Goal: Contribute content: Add original content to the website for others to see

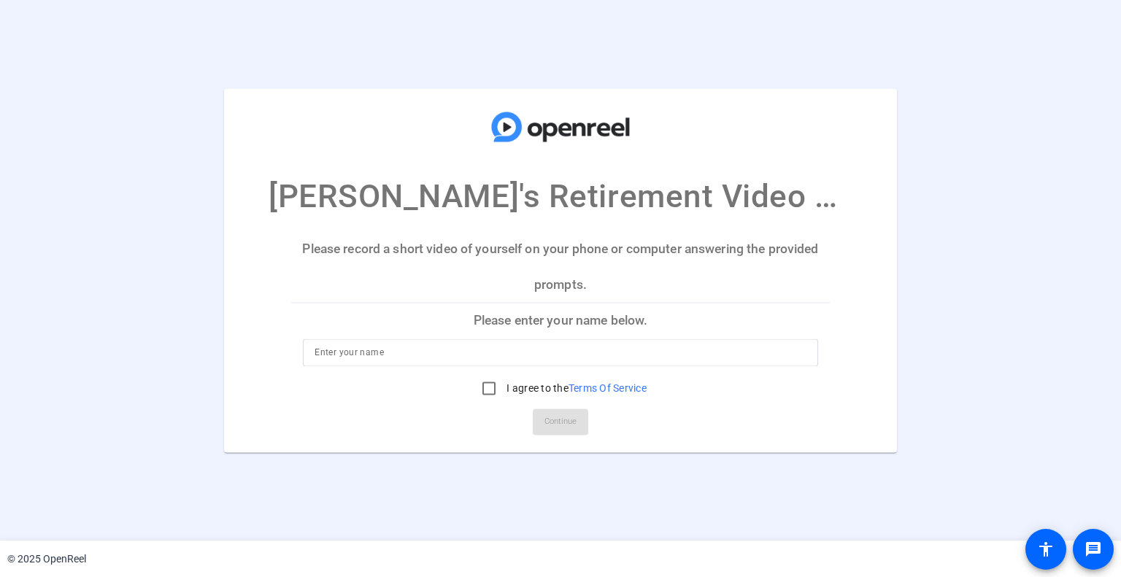
click at [515, 347] on input at bounding box center [559, 353] width 491 height 18
type input "[PERSON_NAME]"
click at [493, 384] on input "I agree to the Terms Of Service" at bounding box center [488, 388] width 29 height 29
checkbox input "true"
click at [538, 425] on span at bounding box center [560, 421] width 55 height 35
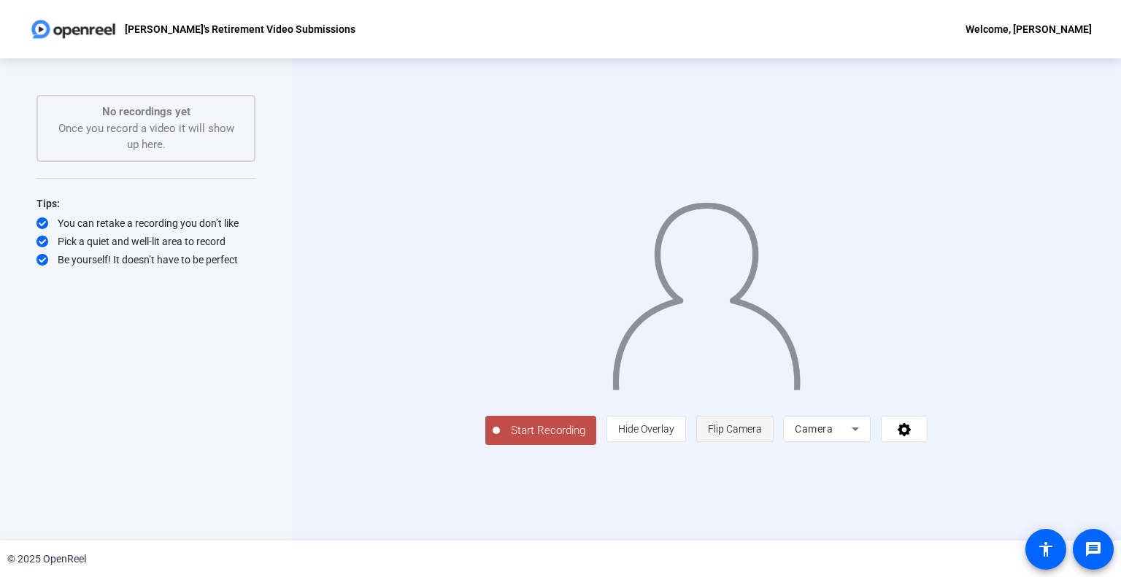
click at [773, 446] on span at bounding box center [735, 428] width 76 height 35
click at [674, 443] on span "Hide Overlay" at bounding box center [646, 429] width 56 height 28
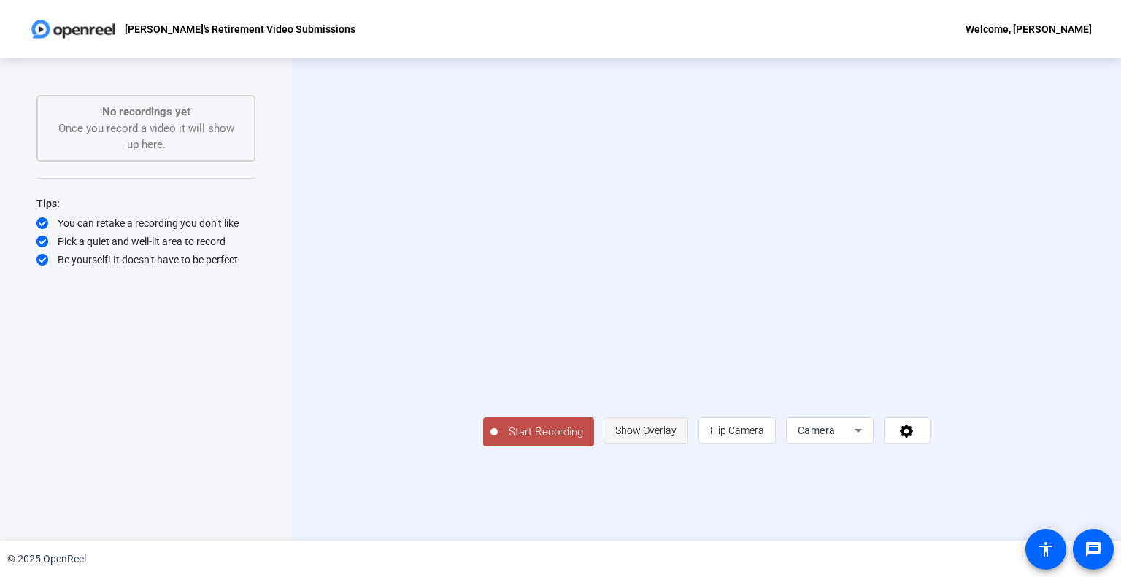
click at [676, 444] on span "Show Overlay" at bounding box center [645, 431] width 61 height 28
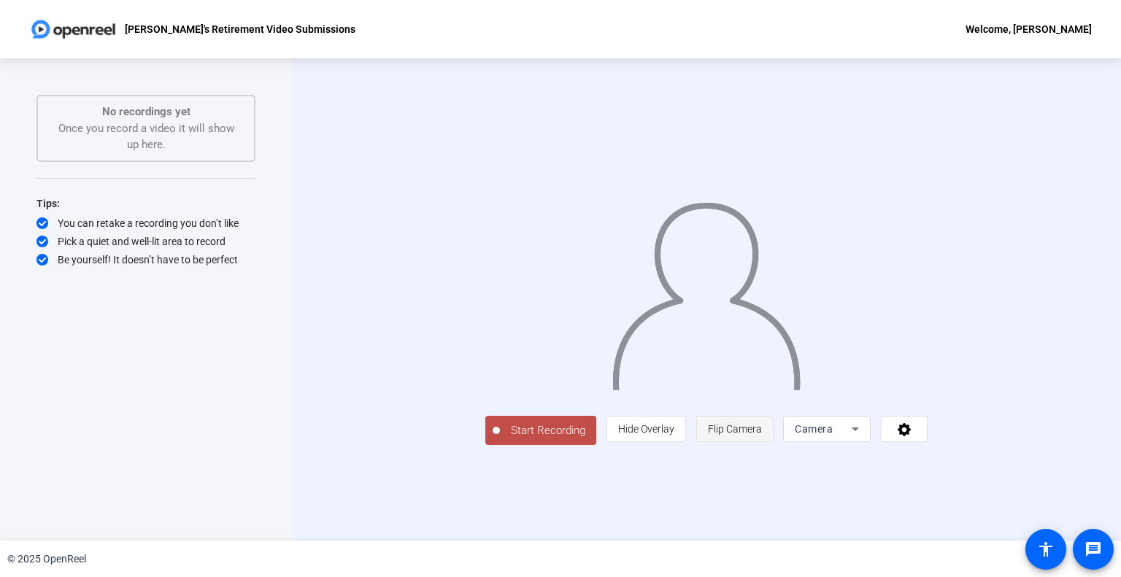
click at [762, 435] on span "Flip Camera" at bounding box center [735, 429] width 54 height 12
click at [500, 439] on span "Start Recording" at bounding box center [548, 430] width 96 height 17
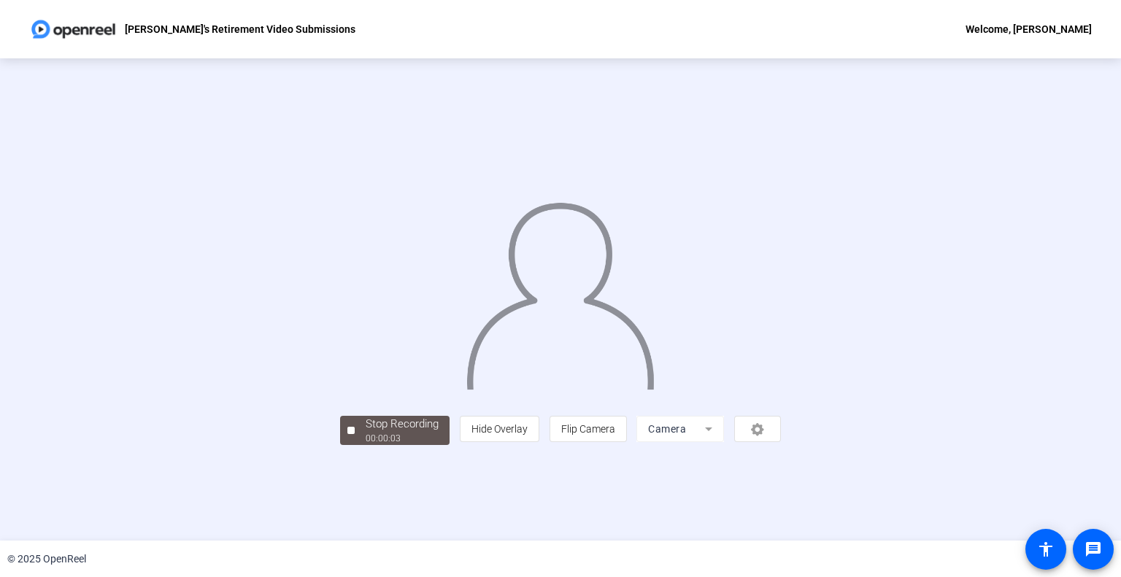
scroll to position [21, 0]
click at [347, 434] on div at bounding box center [350, 430] width 7 height 7
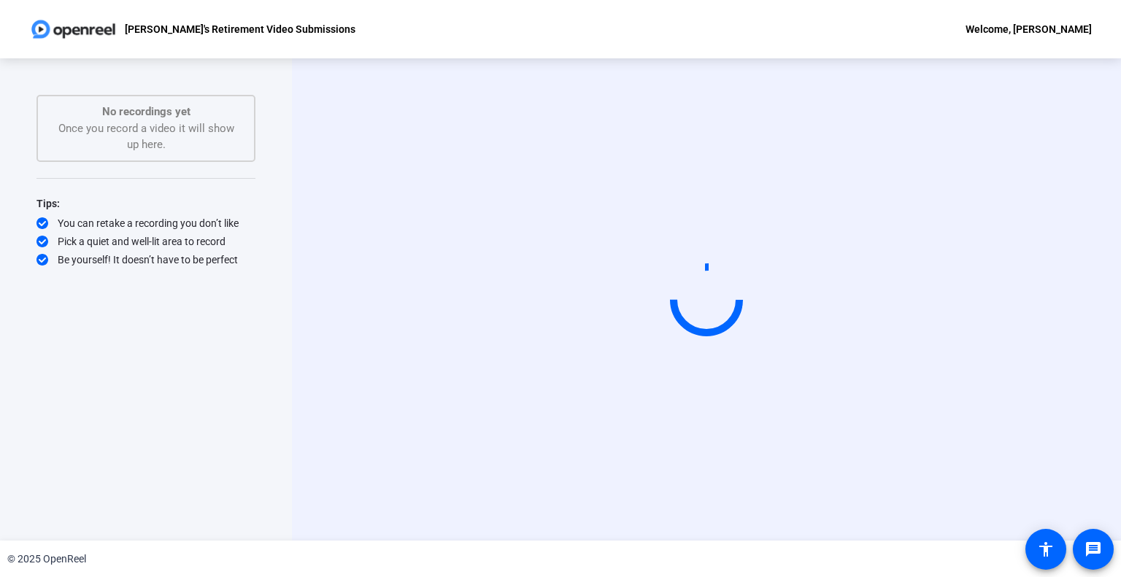
click at [249, 24] on p "[PERSON_NAME]'s Retirement Video Submissions" at bounding box center [240, 29] width 231 height 18
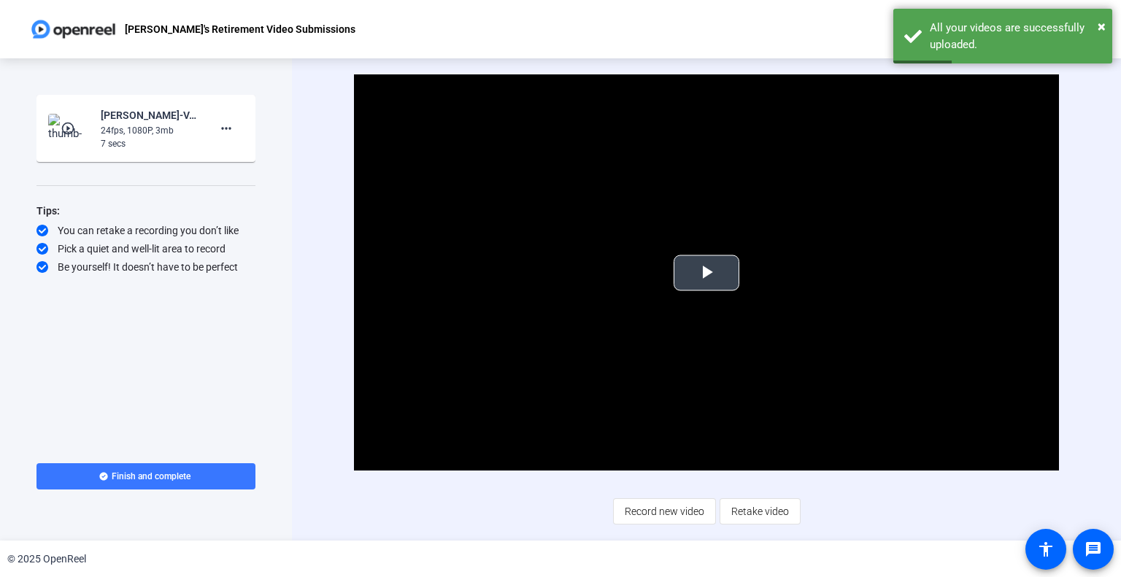
click at [706, 273] on span "Video Player" at bounding box center [706, 273] width 0 height 0
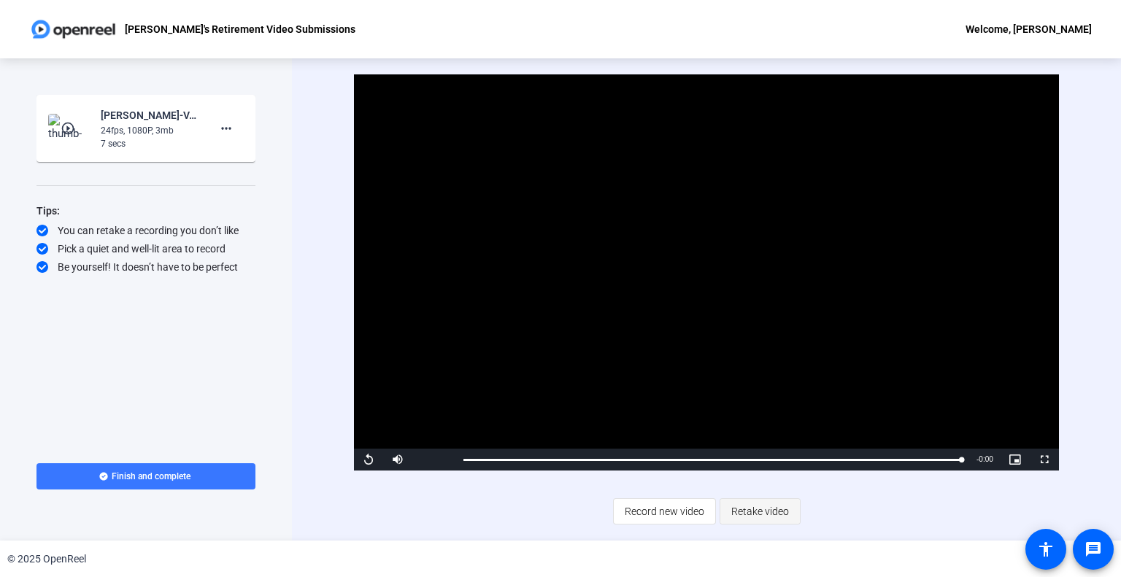
click at [779, 518] on span "Retake video" at bounding box center [760, 512] width 58 height 28
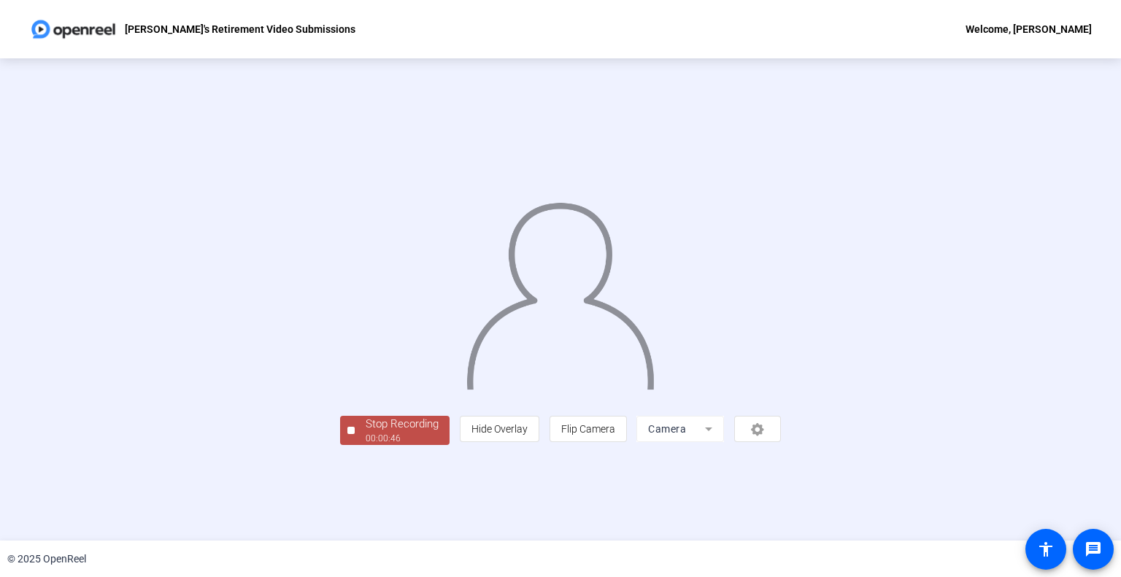
scroll to position [21, 0]
click at [365, 433] on div "Stop Recording" at bounding box center [401, 424] width 73 height 17
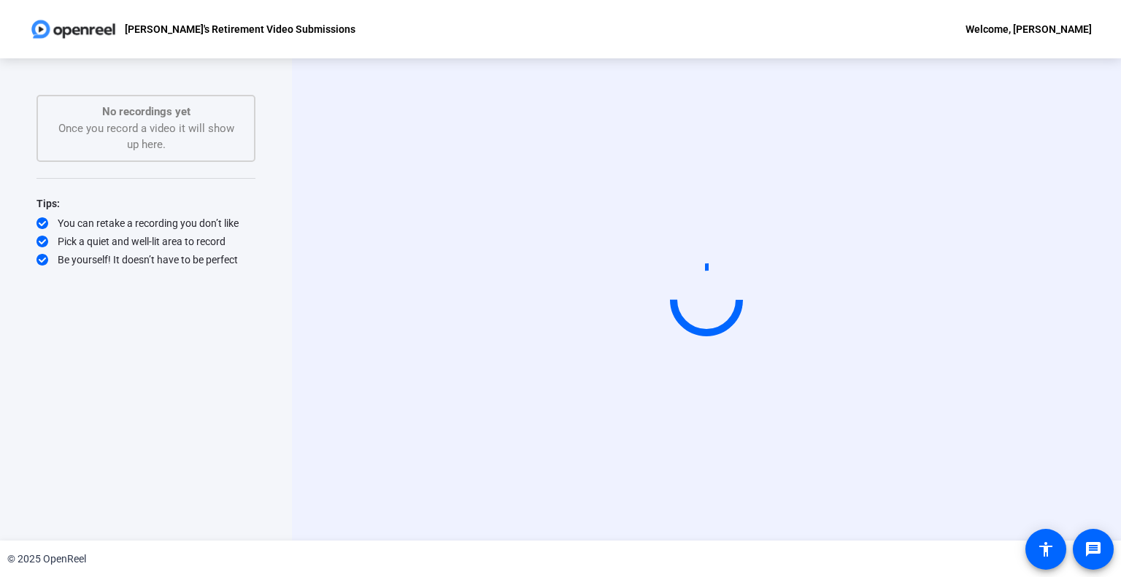
scroll to position [0, 0]
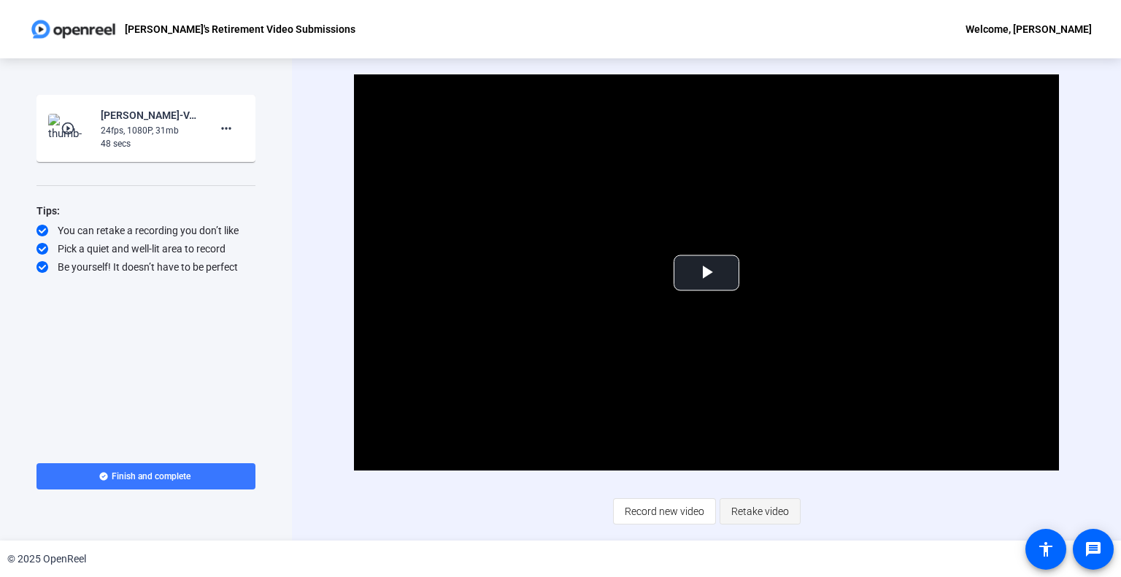
click at [763, 507] on span "Retake video" at bounding box center [760, 512] width 58 height 28
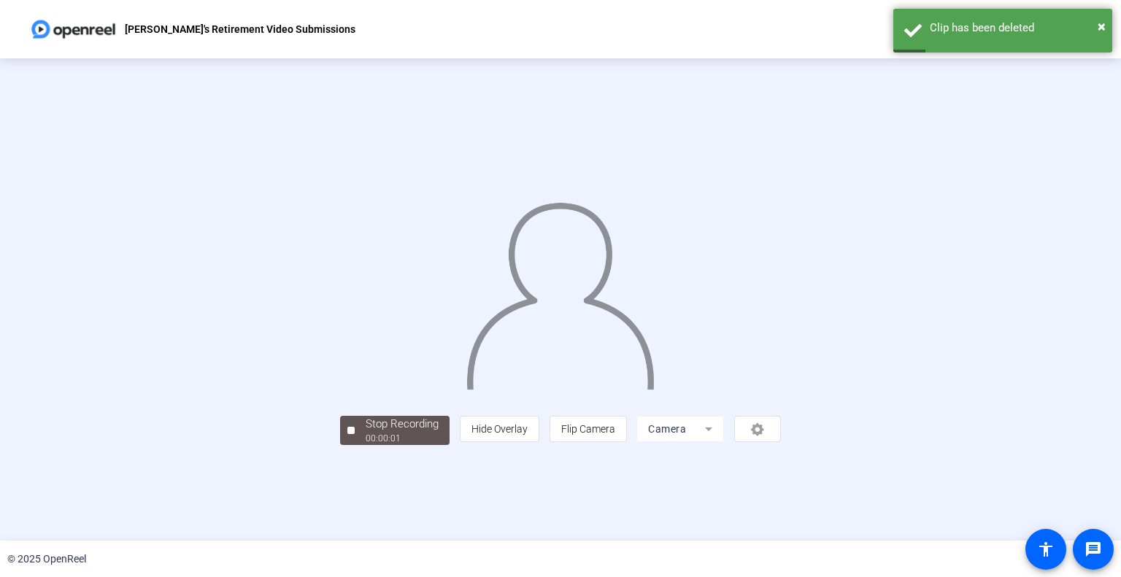
scroll to position [21, 0]
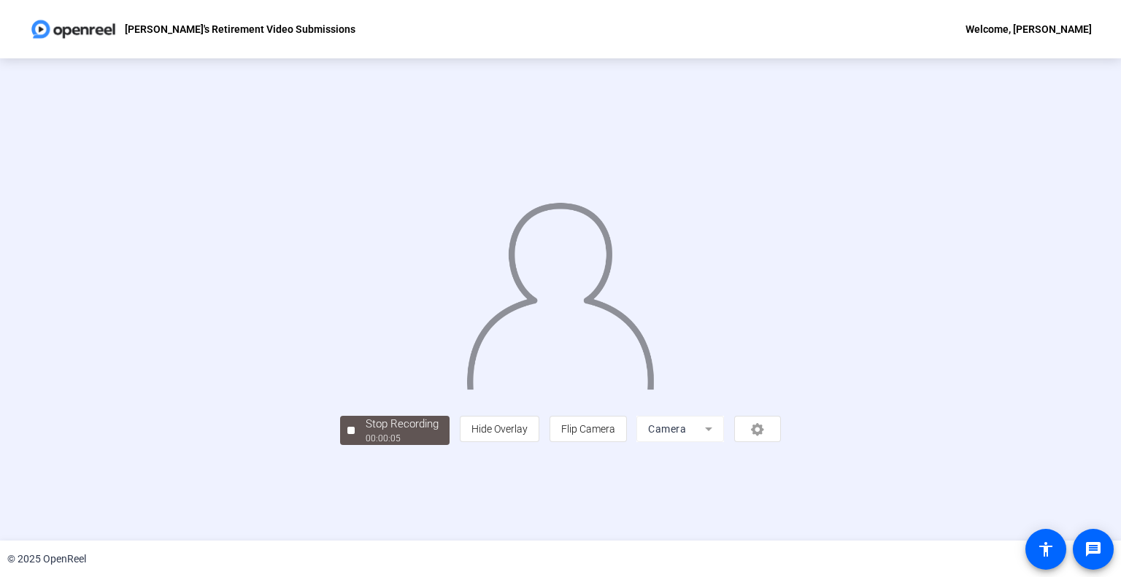
click at [340, 446] on button "Stop Recording 00:00:05" at bounding box center [394, 431] width 109 height 30
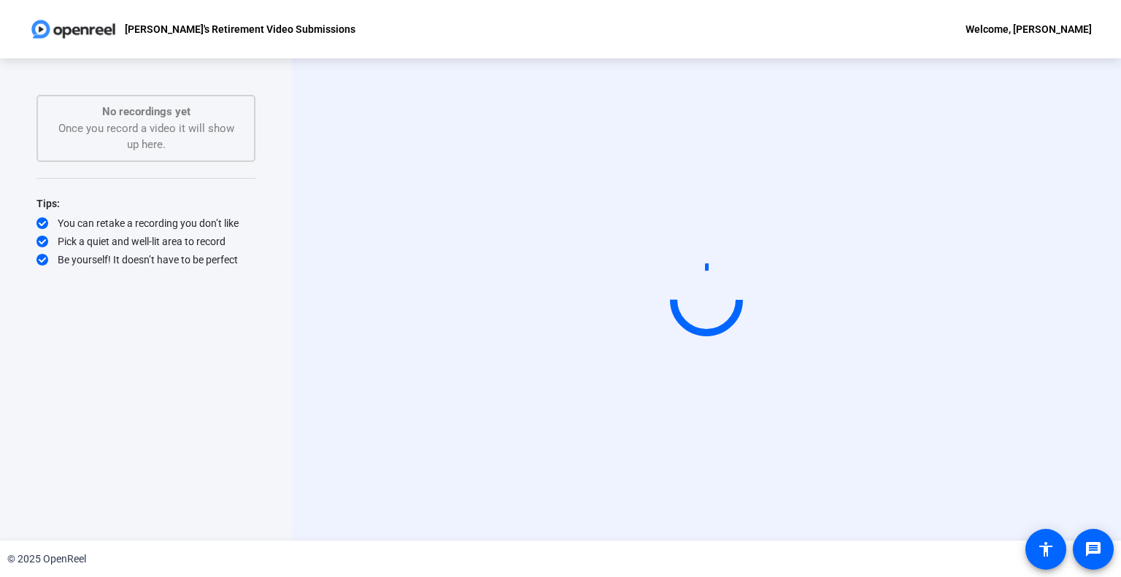
scroll to position [0, 0]
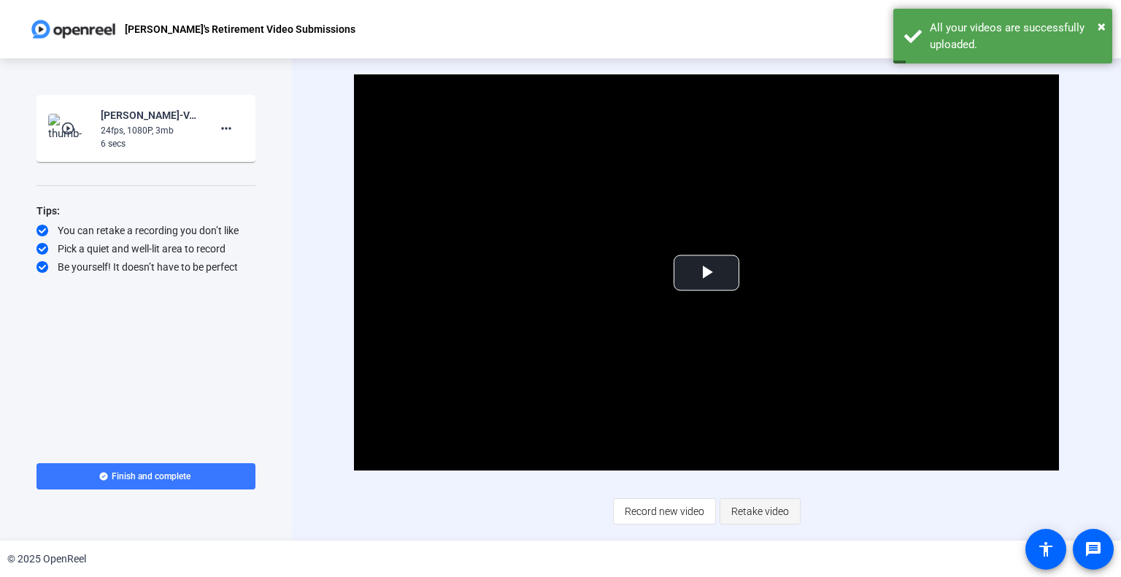
click at [738, 506] on span "Retake video" at bounding box center [760, 512] width 58 height 28
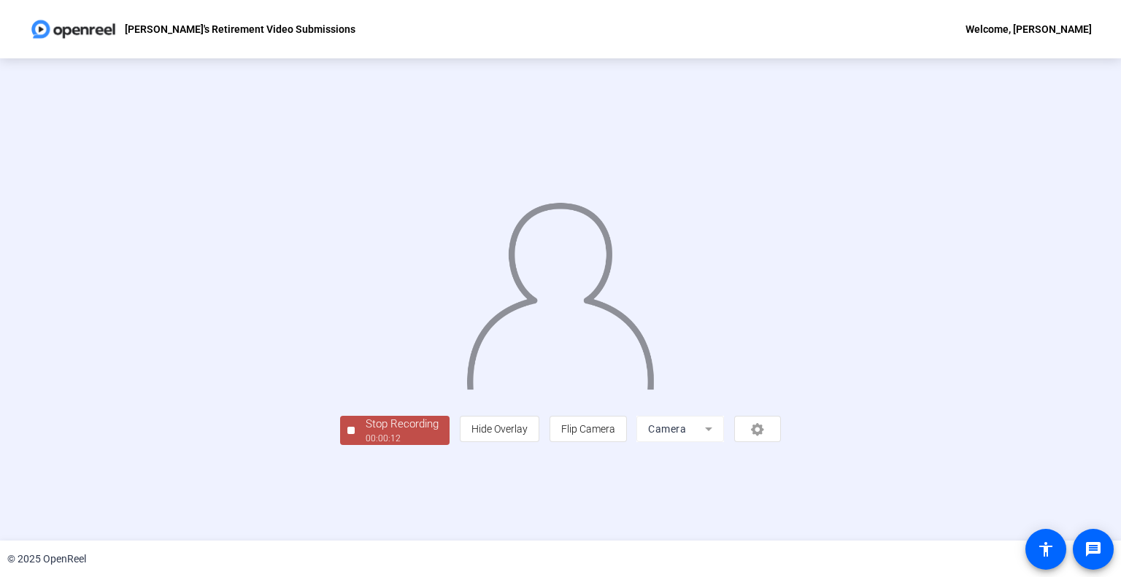
click at [347, 434] on div at bounding box center [350, 430] width 7 height 7
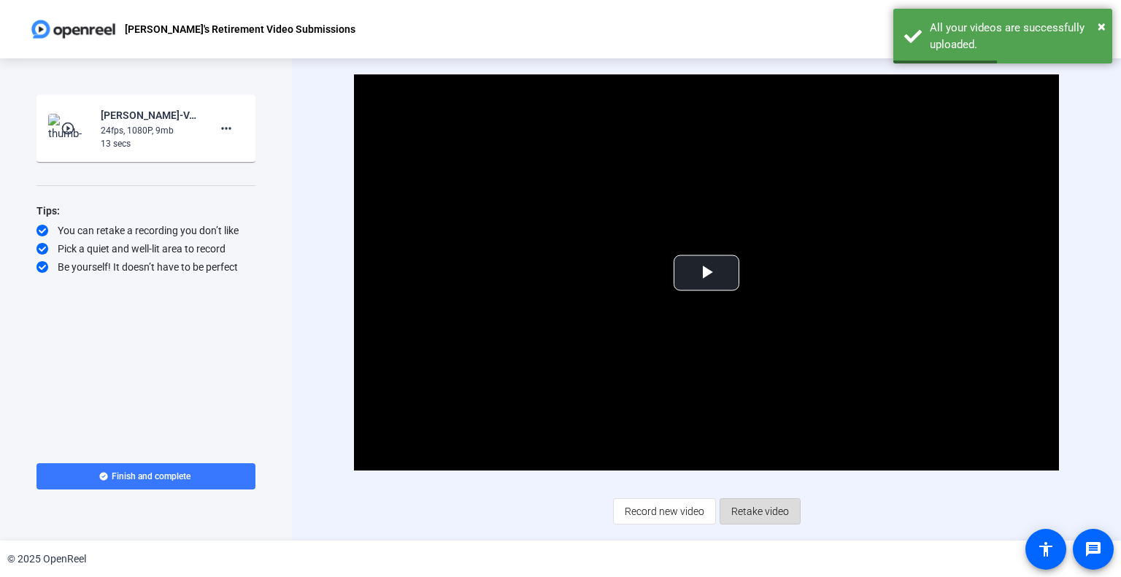
click at [748, 520] on span "Retake video" at bounding box center [760, 512] width 58 height 28
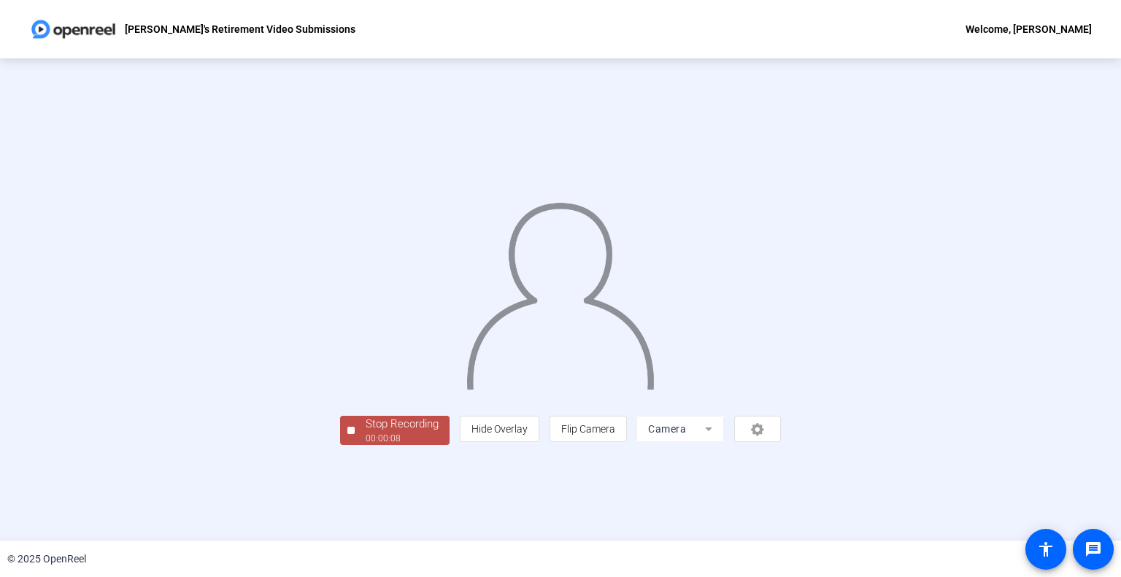
scroll to position [21, 0]
click at [347, 434] on div at bounding box center [350, 430] width 7 height 7
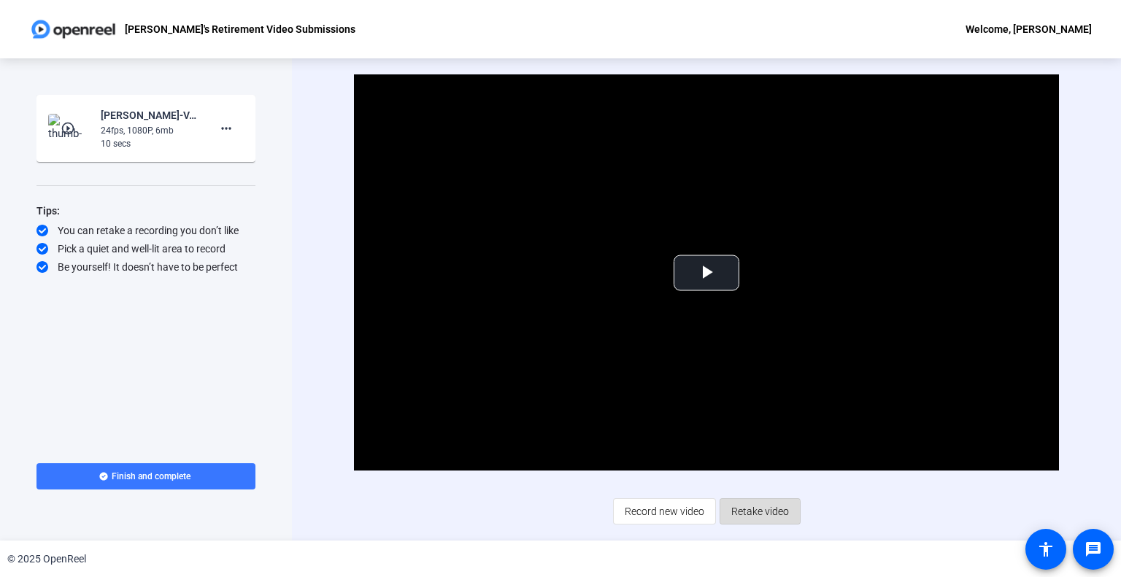
click at [756, 513] on span "Retake video" at bounding box center [760, 512] width 58 height 28
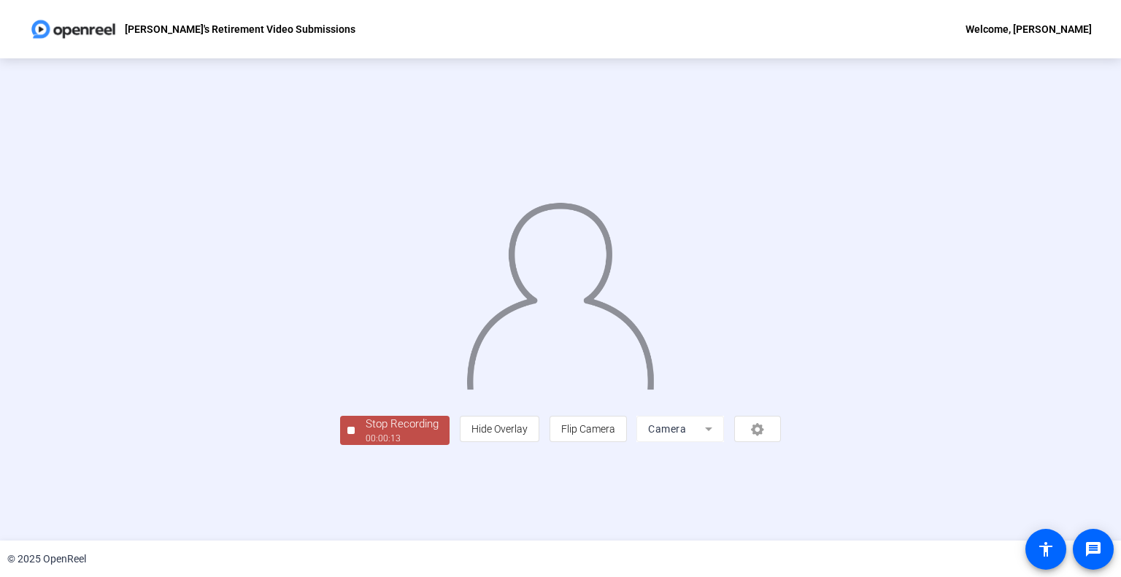
click at [365, 433] on div "Stop Recording" at bounding box center [401, 424] width 73 height 17
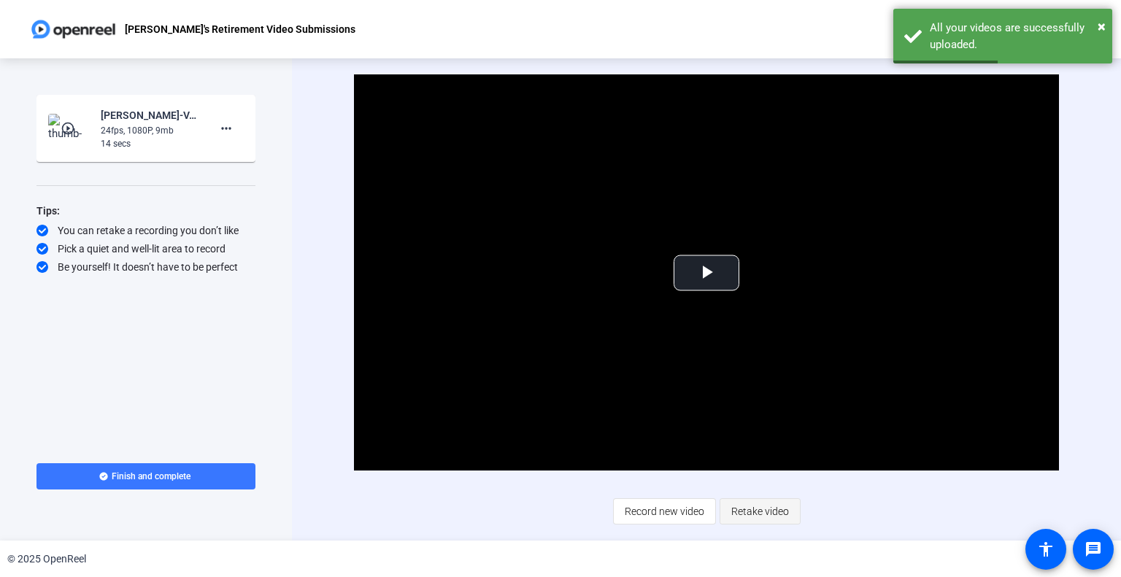
click at [754, 509] on span "Retake video" at bounding box center [760, 512] width 58 height 28
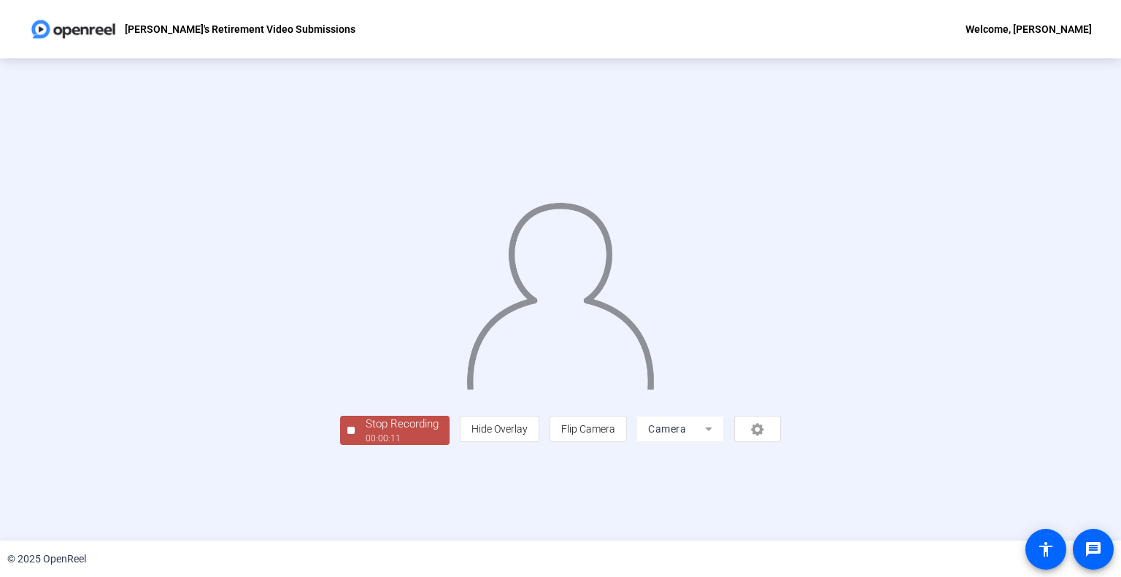
click at [347, 434] on div at bounding box center [350, 430] width 7 height 7
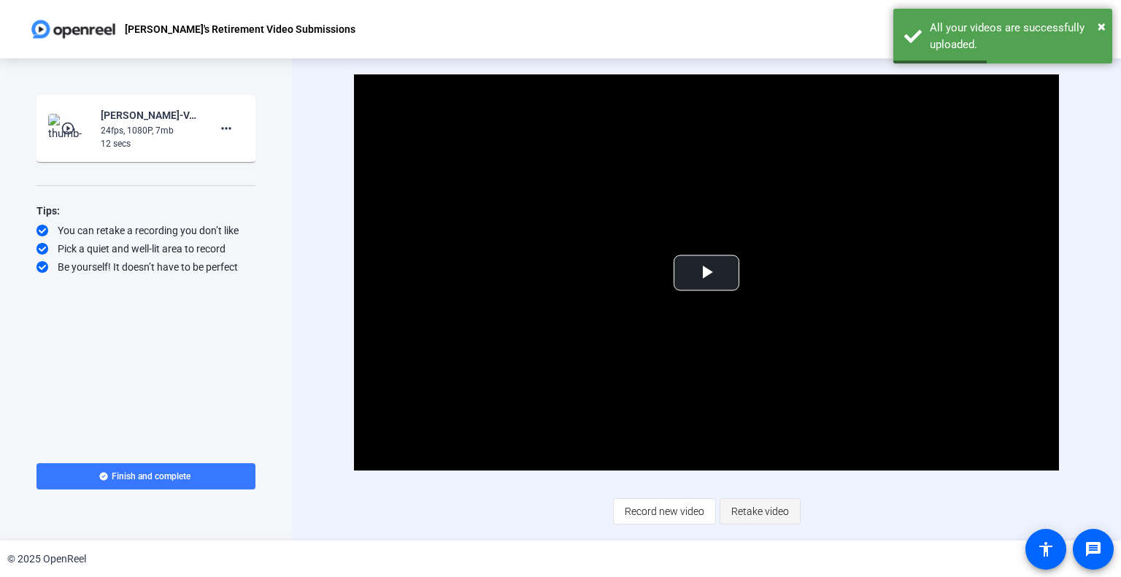
click at [731, 513] on span "Retake video" at bounding box center [760, 512] width 58 height 28
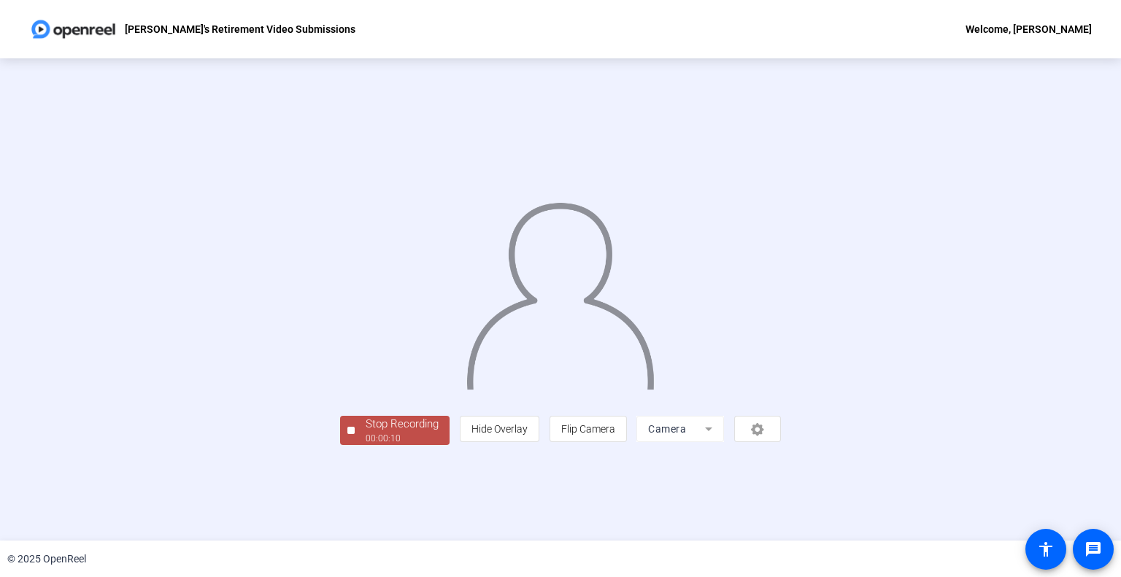
click at [365, 433] on div "Stop Recording" at bounding box center [401, 424] width 73 height 17
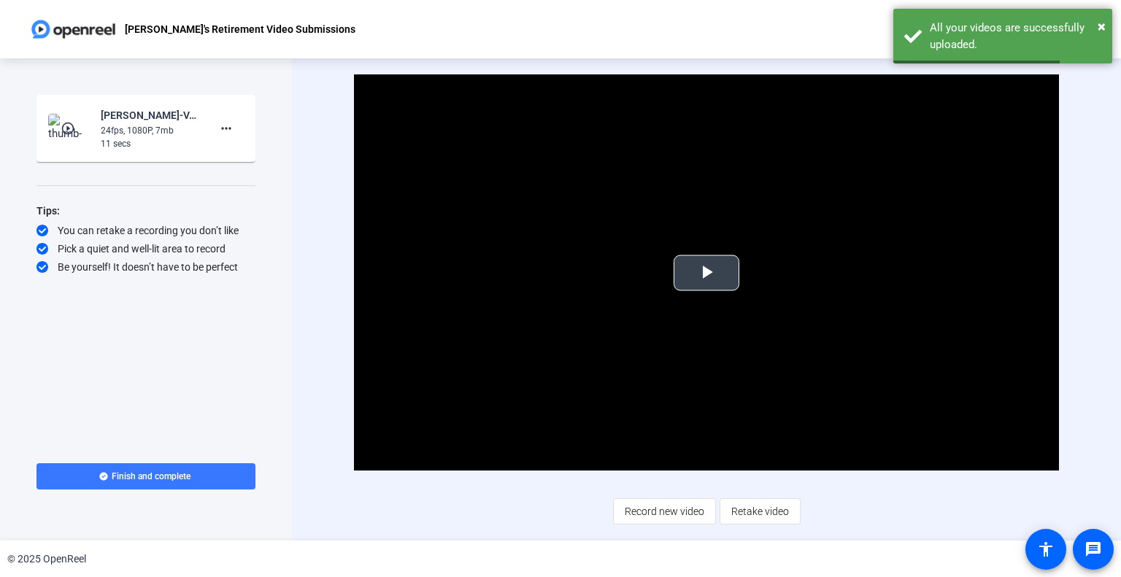
click at [706, 273] on span "Video Player" at bounding box center [706, 273] width 0 height 0
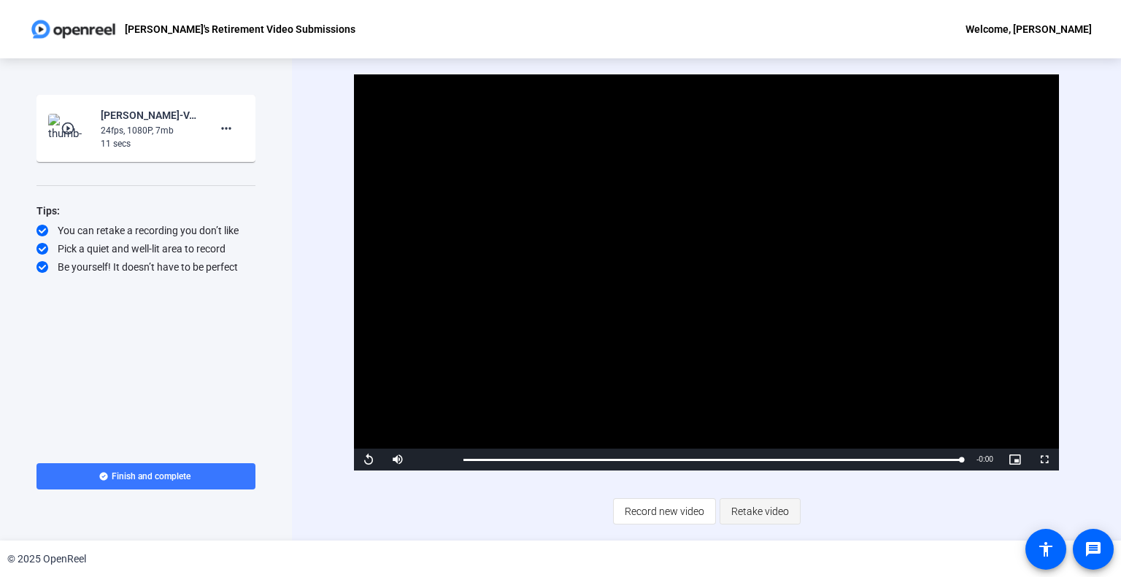
click at [782, 513] on span "Retake video" at bounding box center [760, 512] width 58 height 28
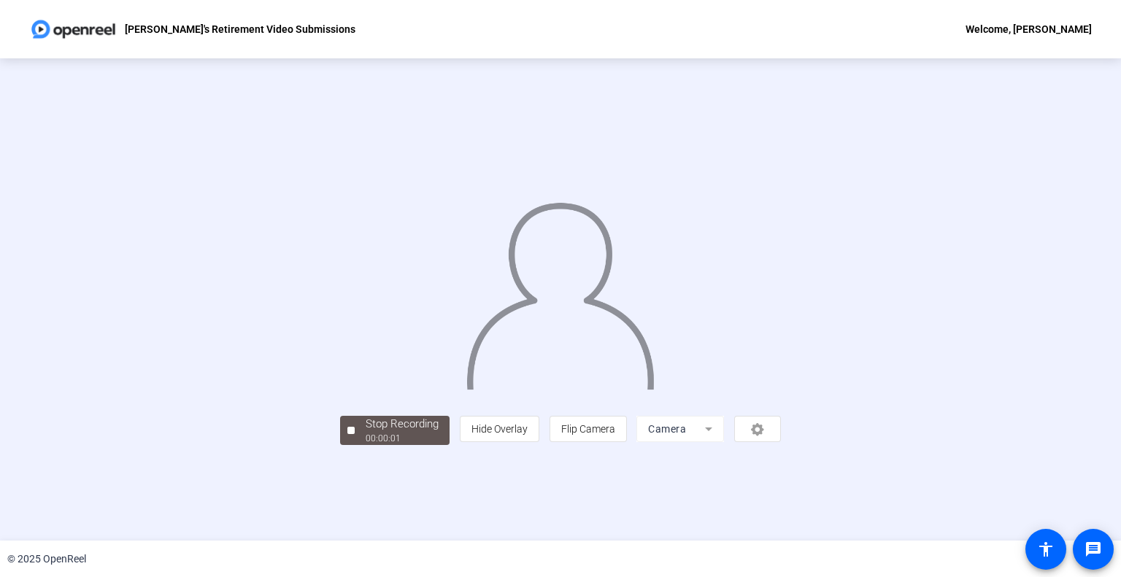
scroll to position [21, 0]
click at [355, 446] on span "Stop Recording 00:00:06" at bounding box center [402, 431] width 95 height 30
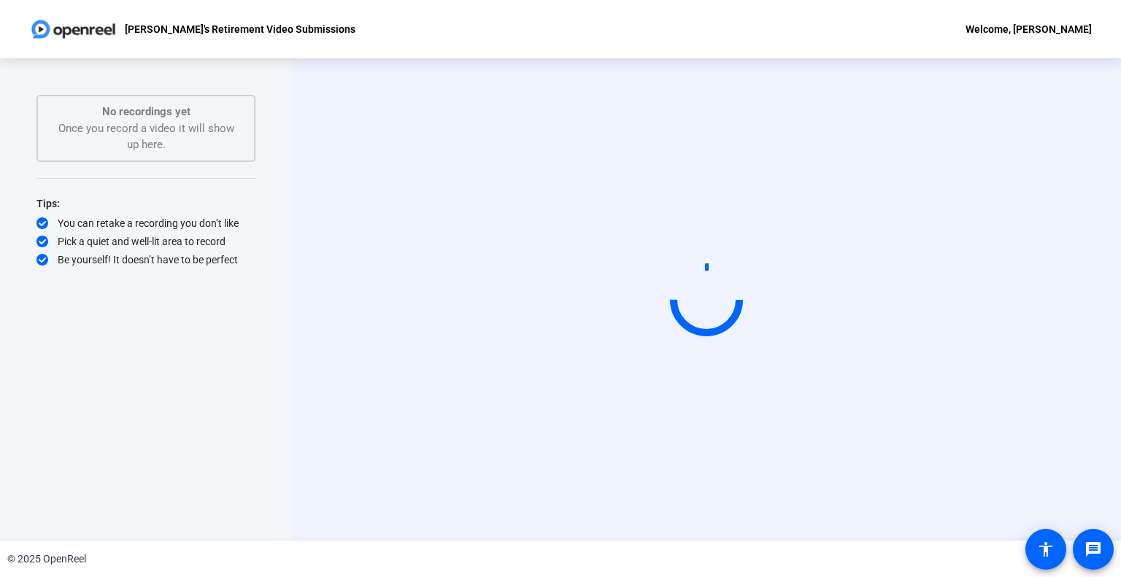
scroll to position [0, 0]
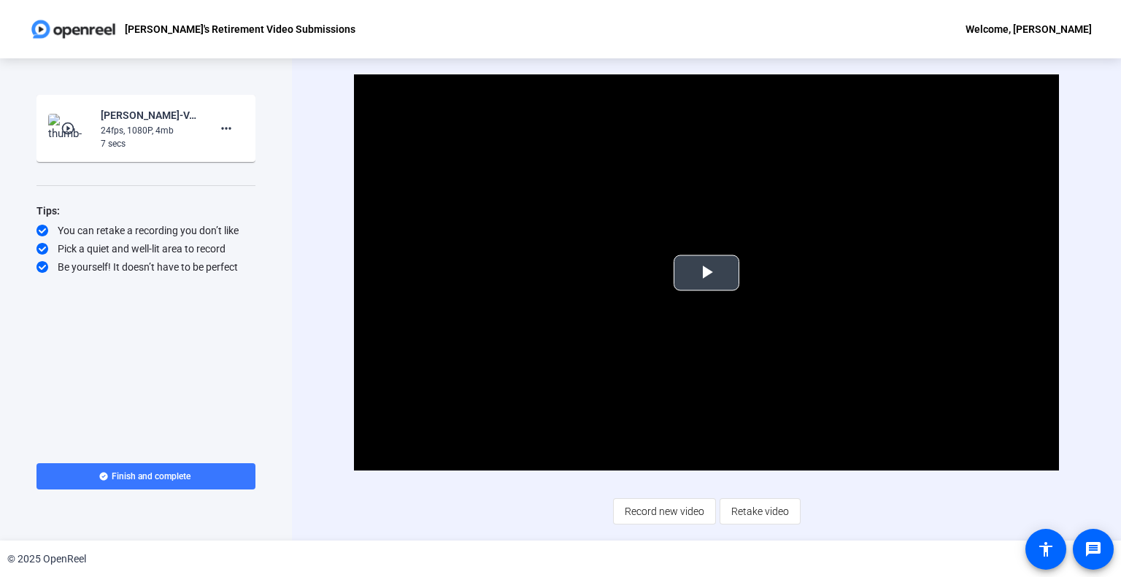
click at [706, 273] on span "Video Player" at bounding box center [706, 273] width 0 height 0
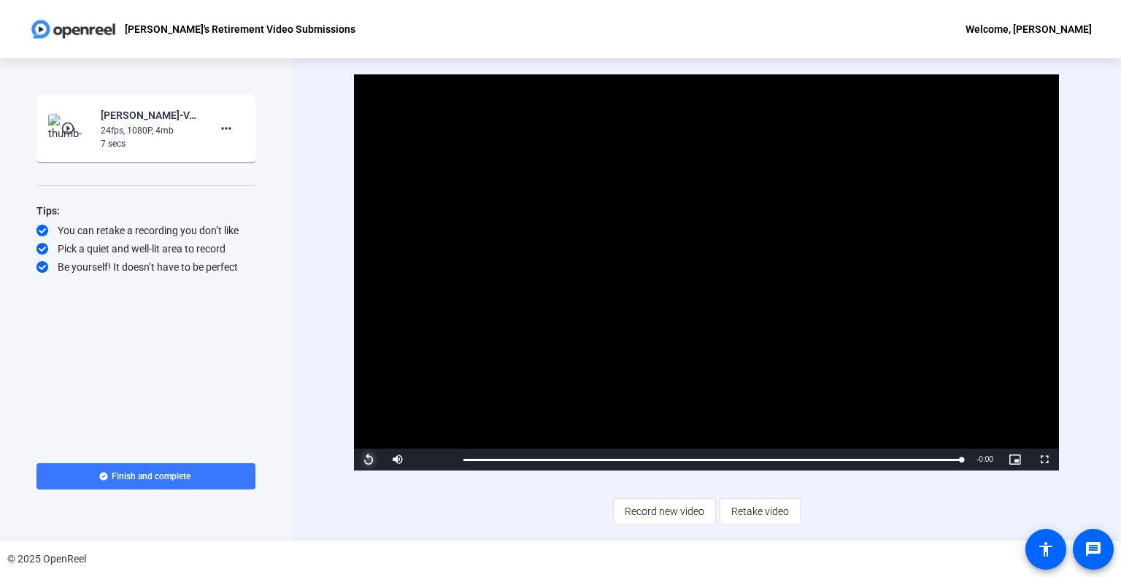
click at [367, 460] on span "Video Player" at bounding box center [368, 460] width 29 height 0
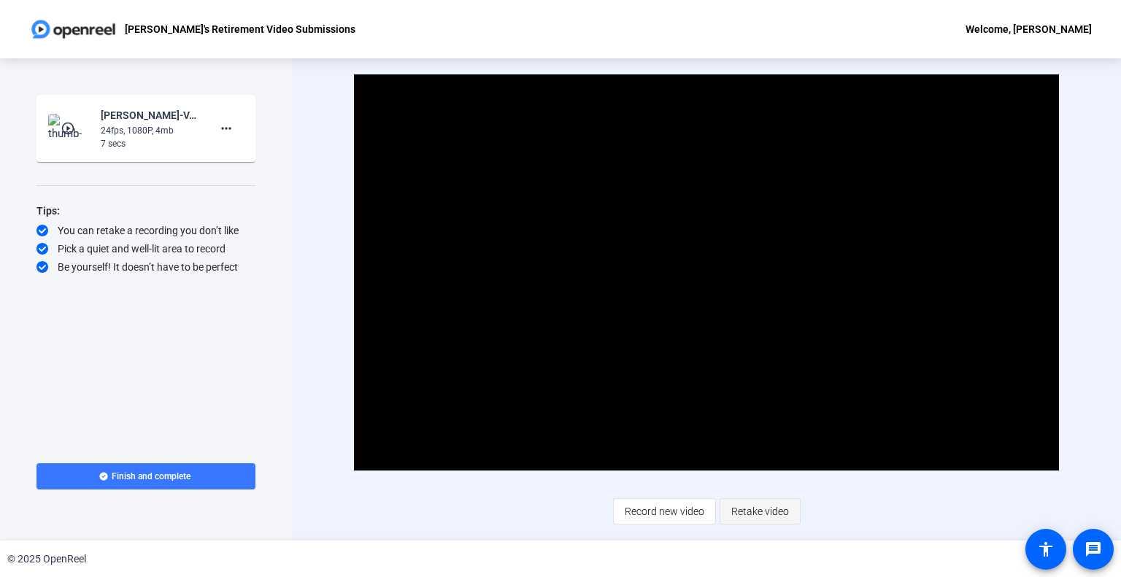
click at [751, 514] on span "Retake video" at bounding box center [760, 512] width 58 height 28
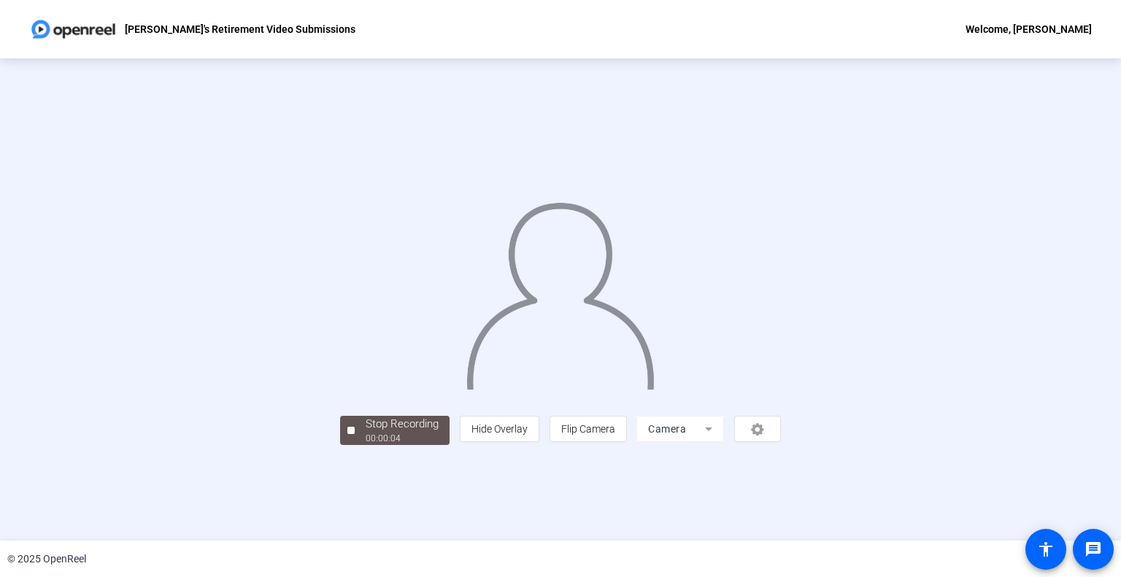
scroll to position [21, 0]
click at [347, 434] on div at bounding box center [350, 430] width 7 height 7
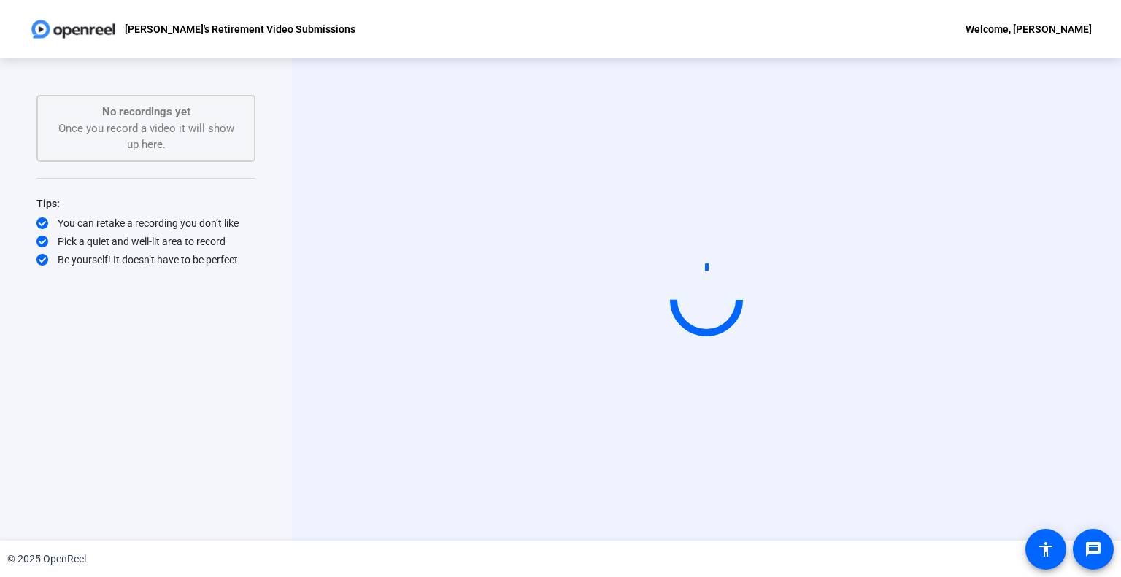
scroll to position [0, 0]
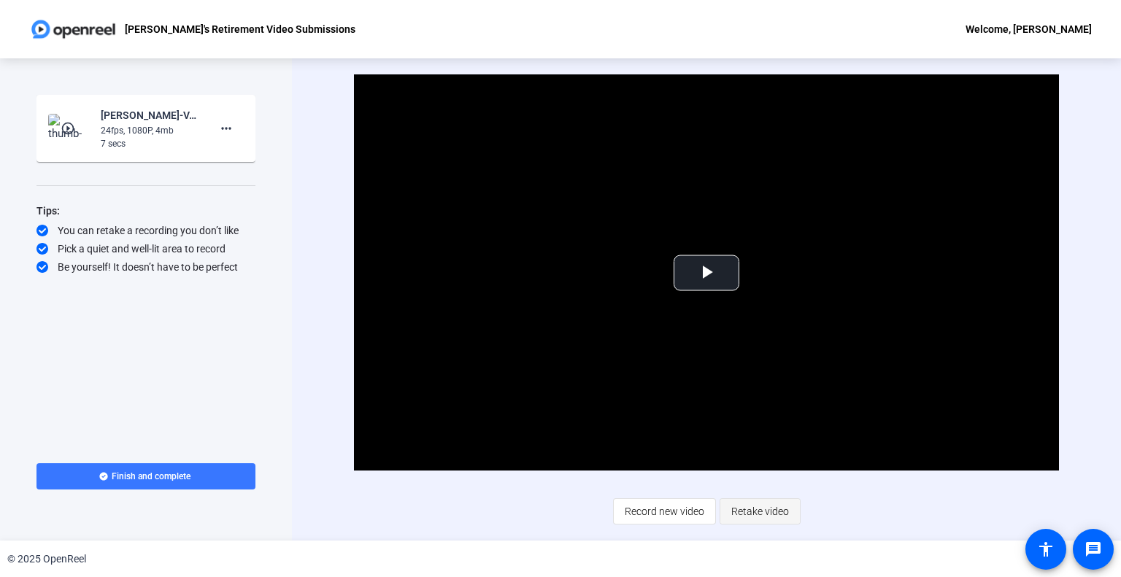
click at [748, 510] on span "Retake video" at bounding box center [760, 512] width 58 height 28
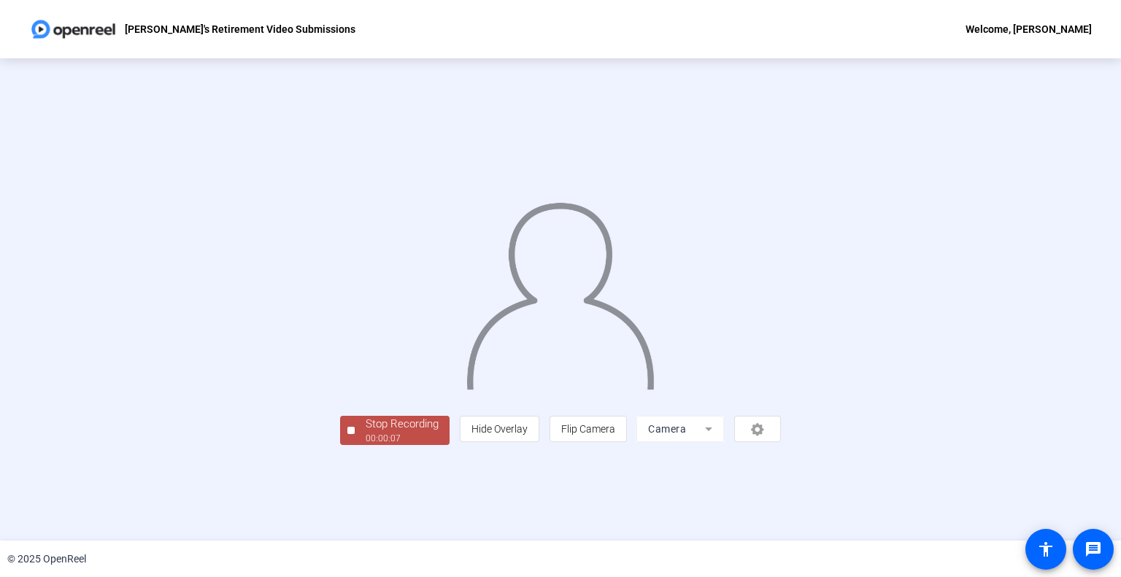
click at [340, 446] on button "Stop Recording 00:00:07" at bounding box center [394, 431] width 109 height 30
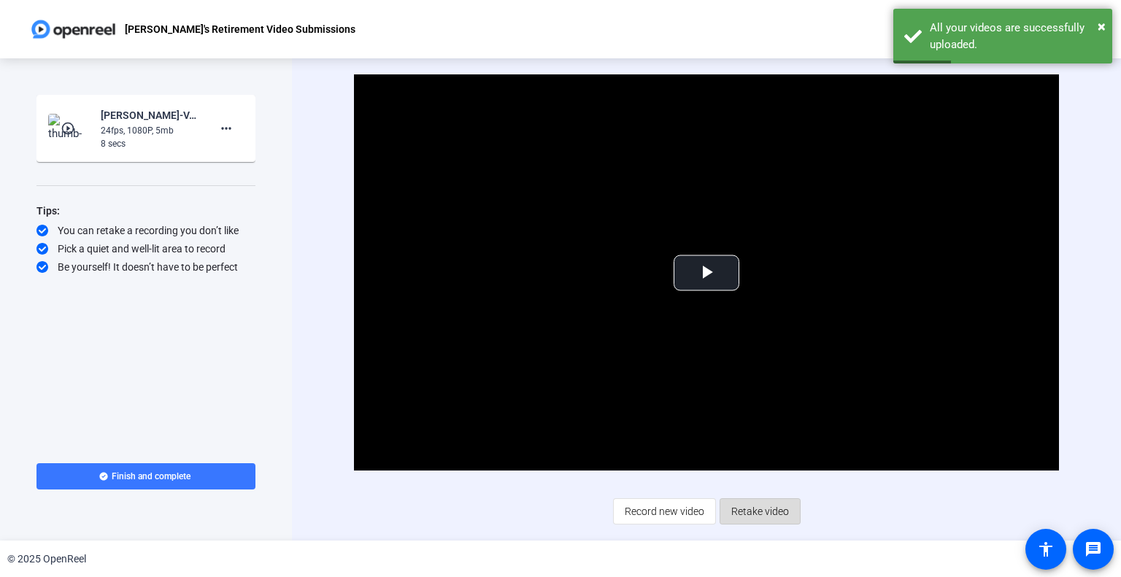
click at [769, 511] on span "Retake video" at bounding box center [760, 512] width 58 height 28
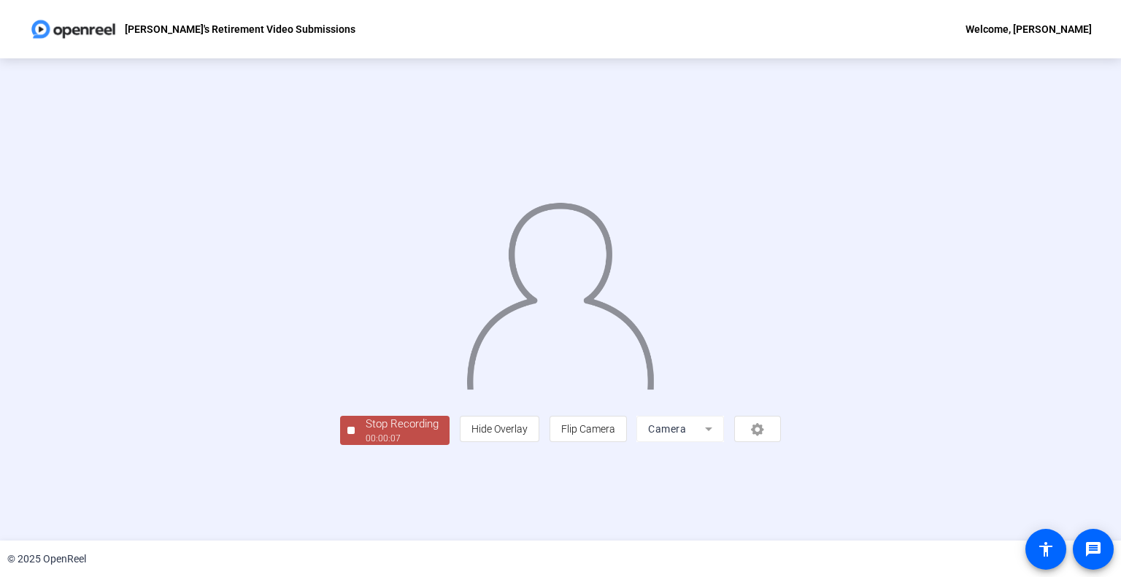
click at [347, 434] on div at bounding box center [350, 430] width 7 height 7
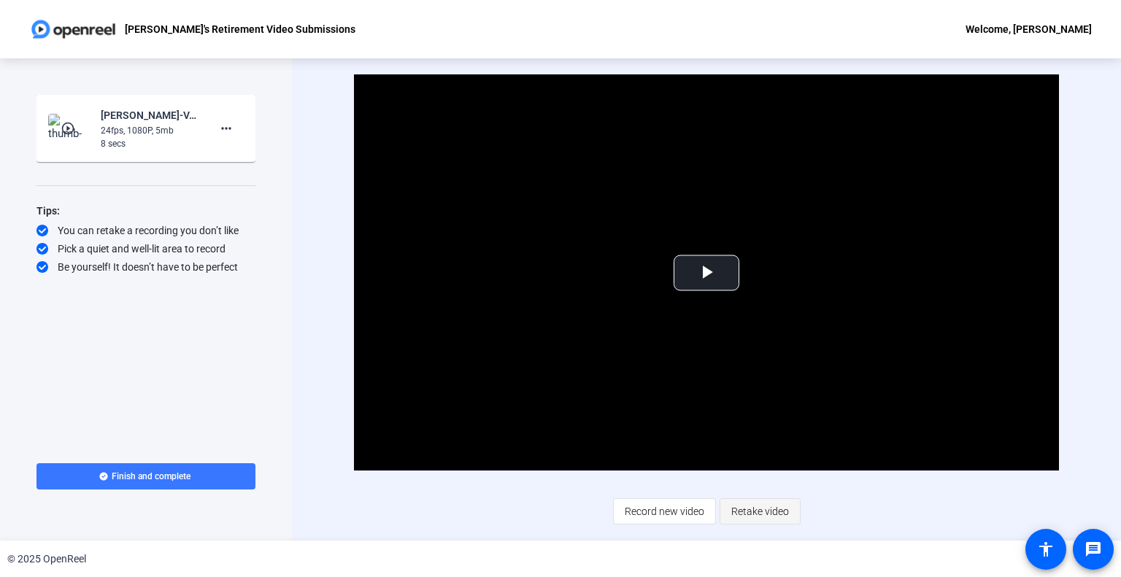
click at [753, 507] on span "Retake video" at bounding box center [760, 512] width 58 height 28
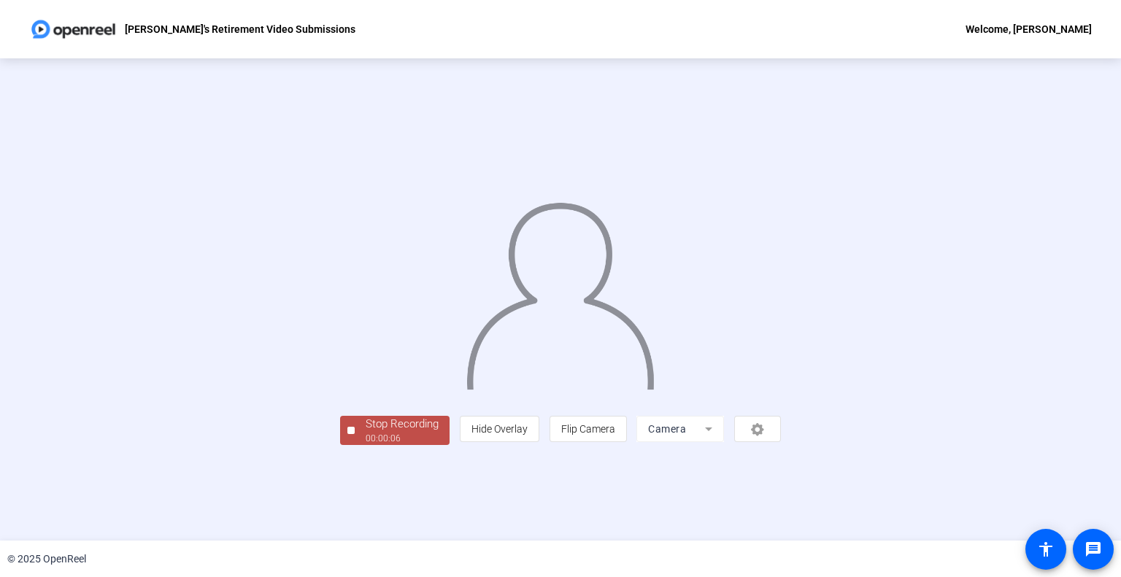
click at [340, 446] on button "Stop Recording 00:00:06" at bounding box center [394, 431] width 109 height 30
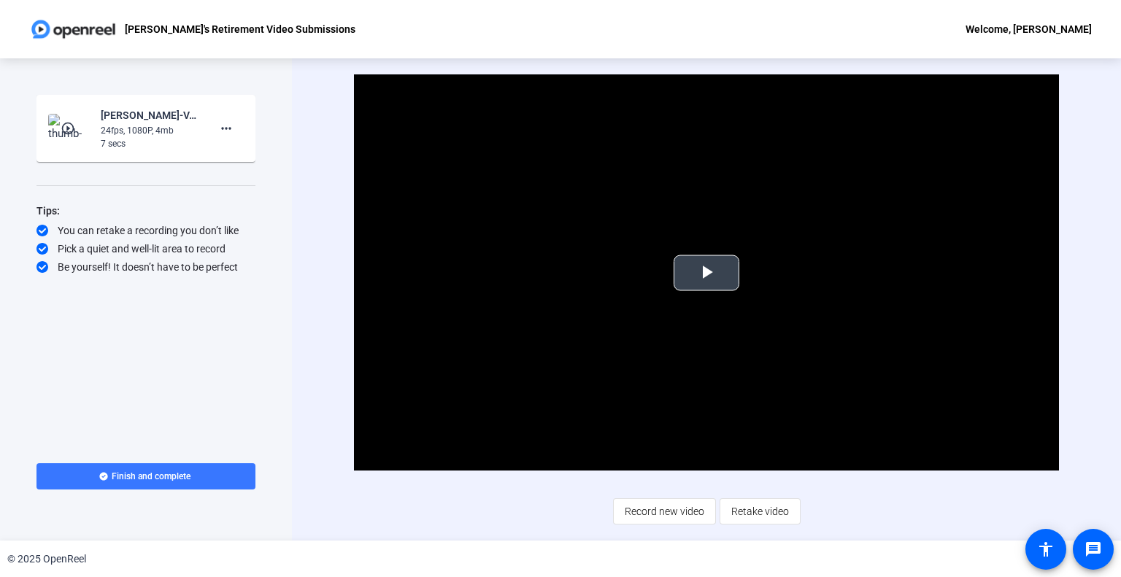
drag, startPoint x: 659, startPoint y: 266, endPoint x: 677, endPoint y: 268, distance: 17.7
click at [662, 266] on video "Video Player" at bounding box center [706, 272] width 705 height 396
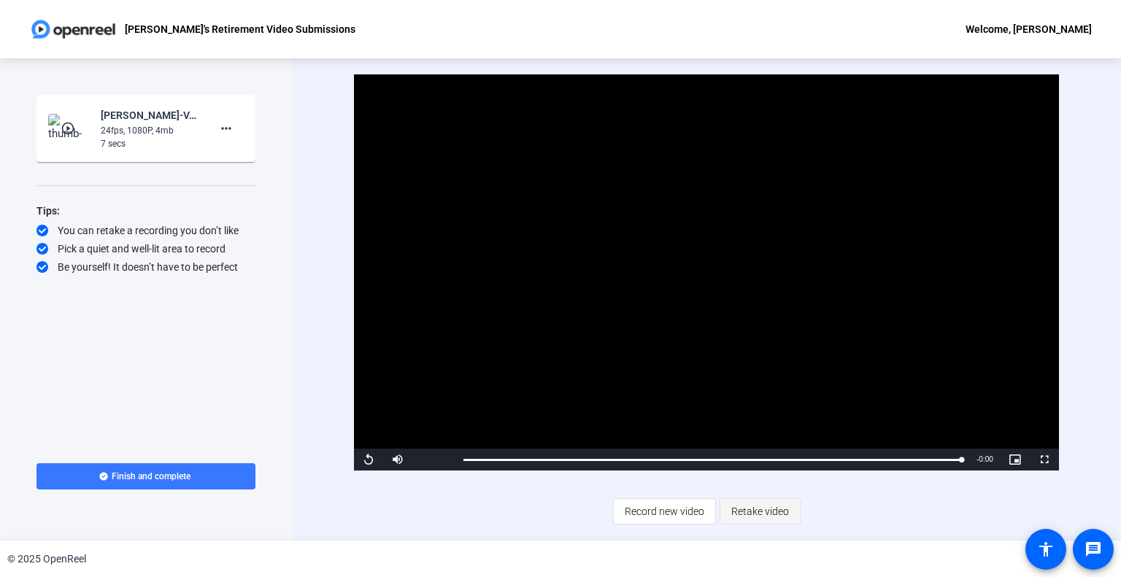
click at [762, 516] on span "Retake video" at bounding box center [760, 512] width 58 height 28
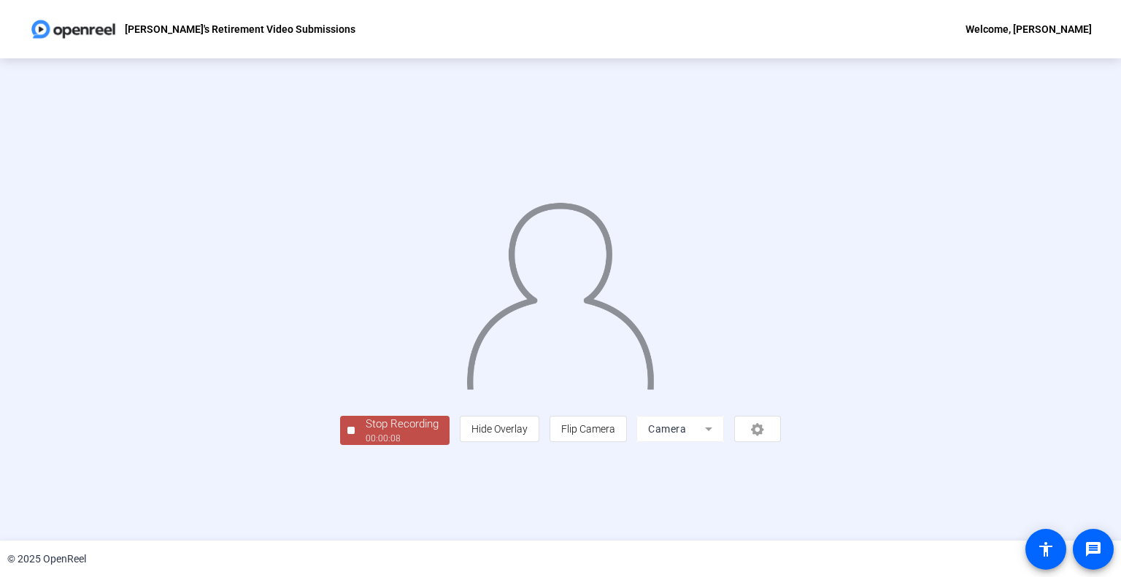
click at [347, 434] on div at bounding box center [350, 430] width 7 height 7
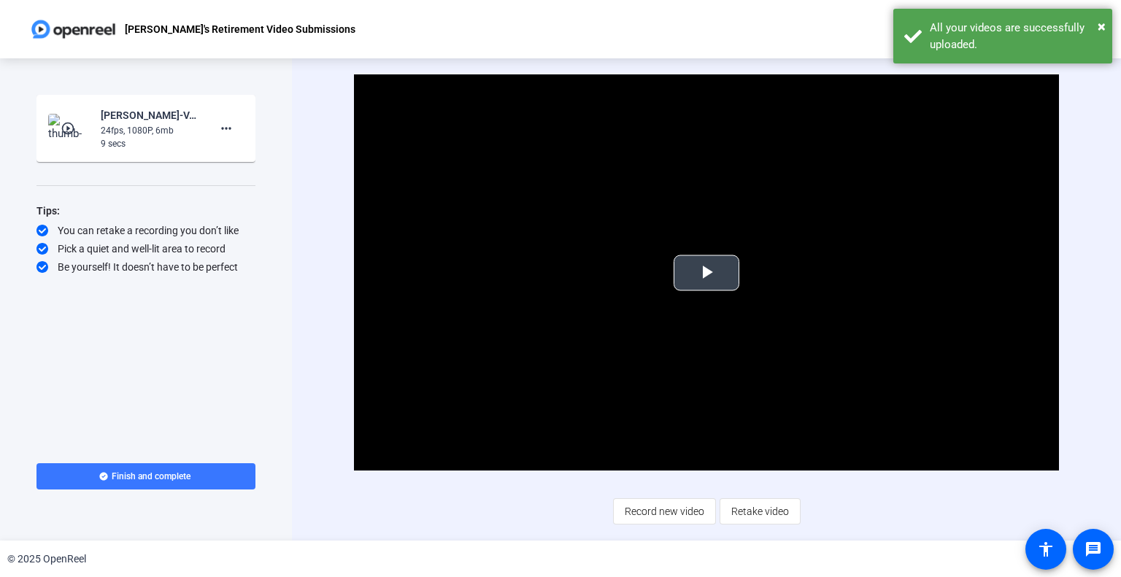
click at [706, 273] on span "Video Player" at bounding box center [706, 273] width 0 height 0
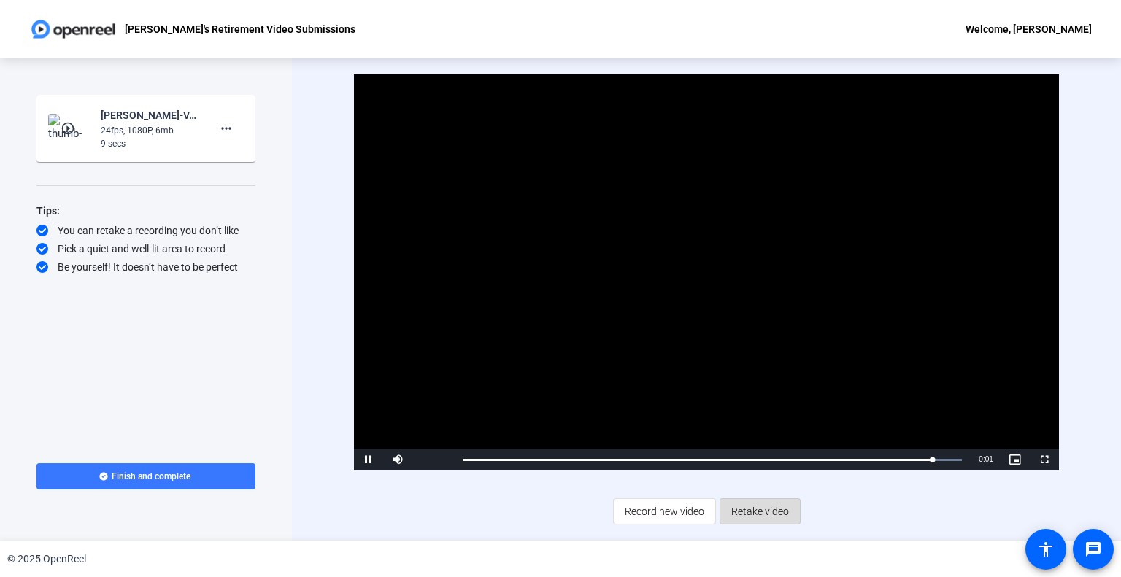
click at [767, 510] on span "Retake video" at bounding box center [760, 512] width 58 height 28
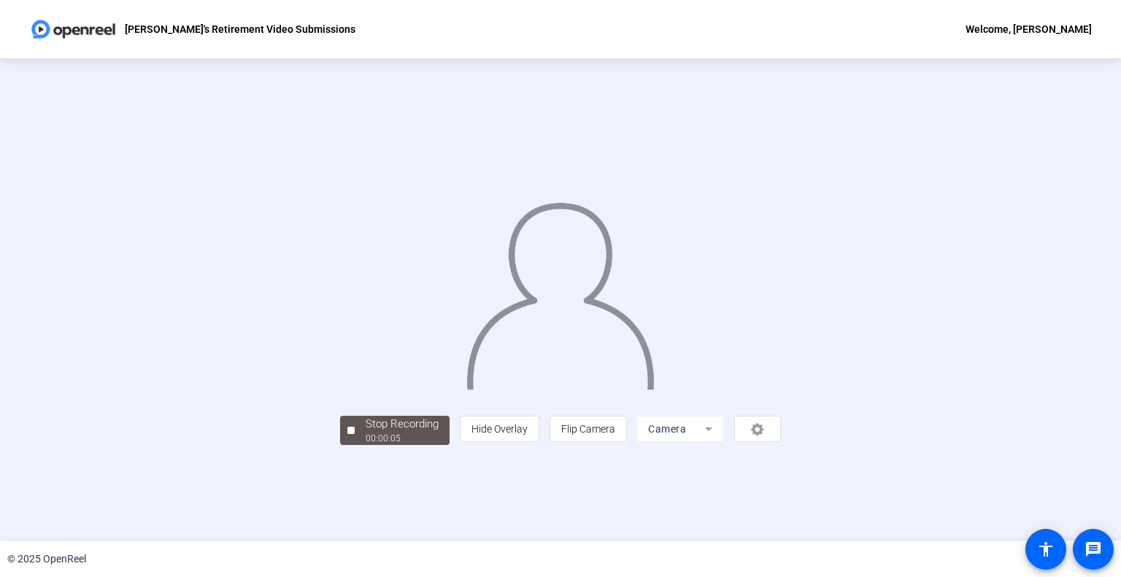
scroll to position [21, 0]
click at [347, 434] on div at bounding box center [350, 430] width 7 height 7
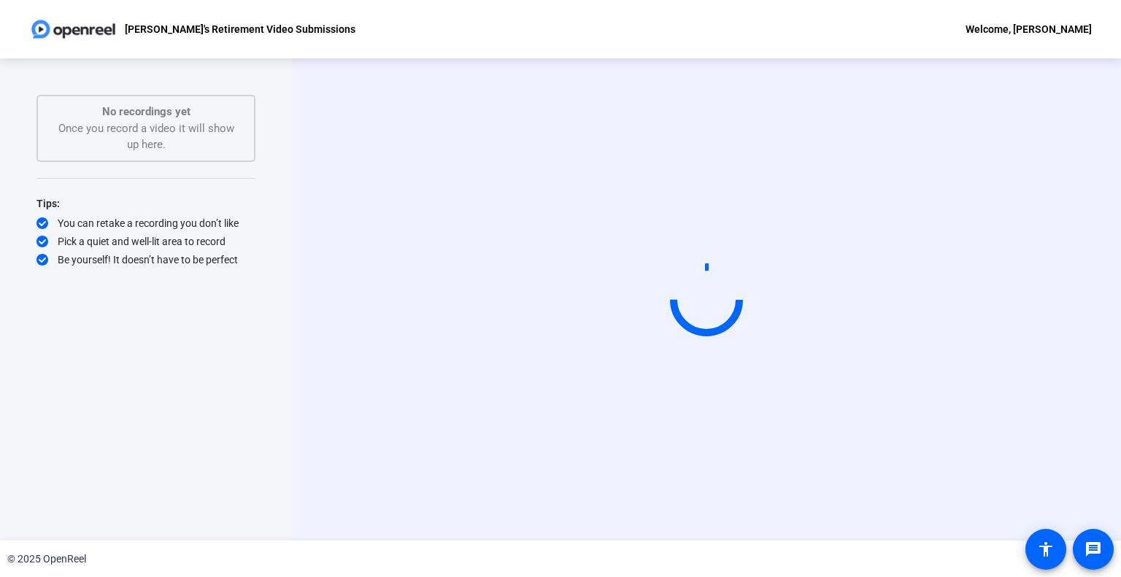
scroll to position [0, 0]
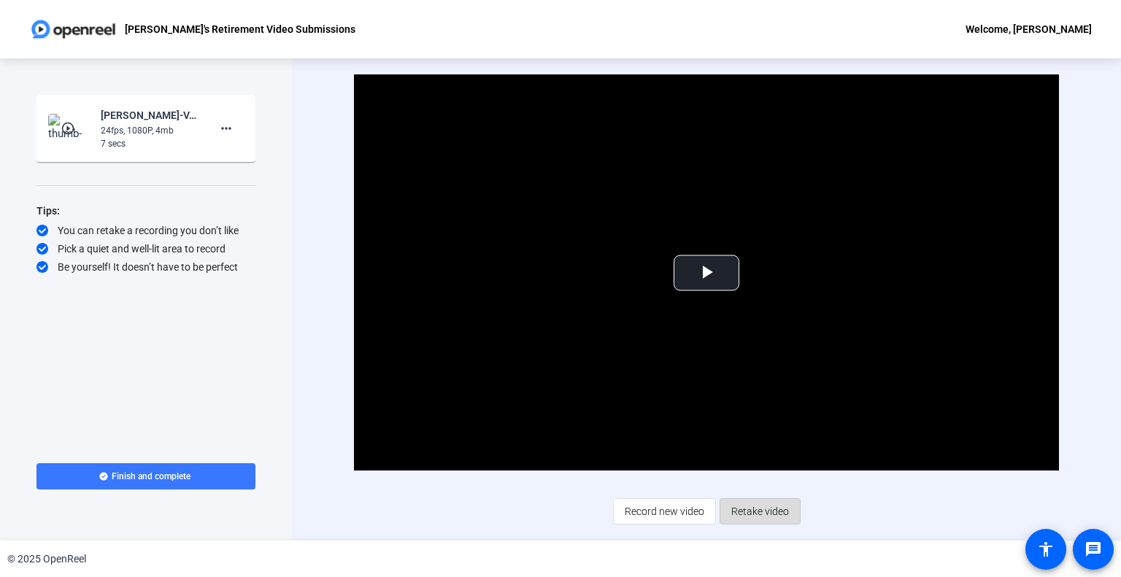
click at [767, 511] on span "Retake video" at bounding box center [760, 512] width 58 height 28
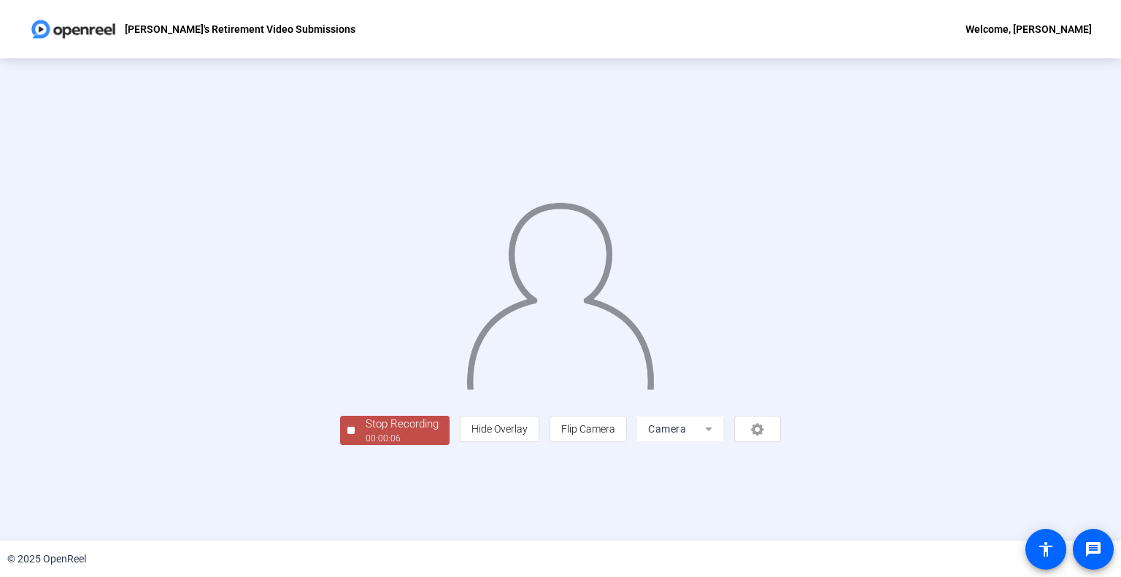
scroll to position [21, 0]
click at [347, 434] on div at bounding box center [350, 430] width 7 height 7
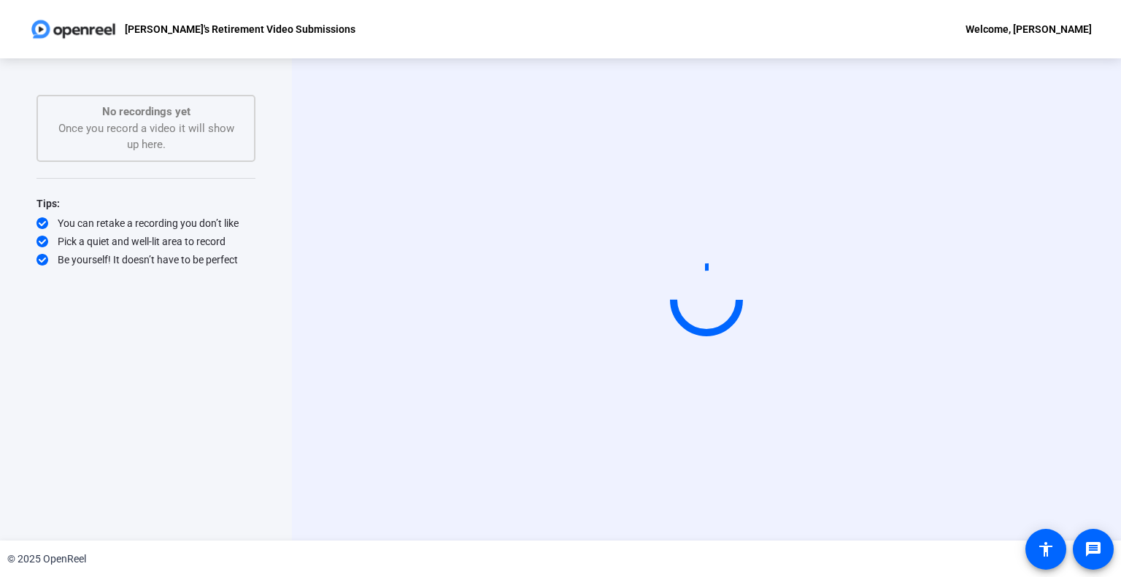
scroll to position [0, 0]
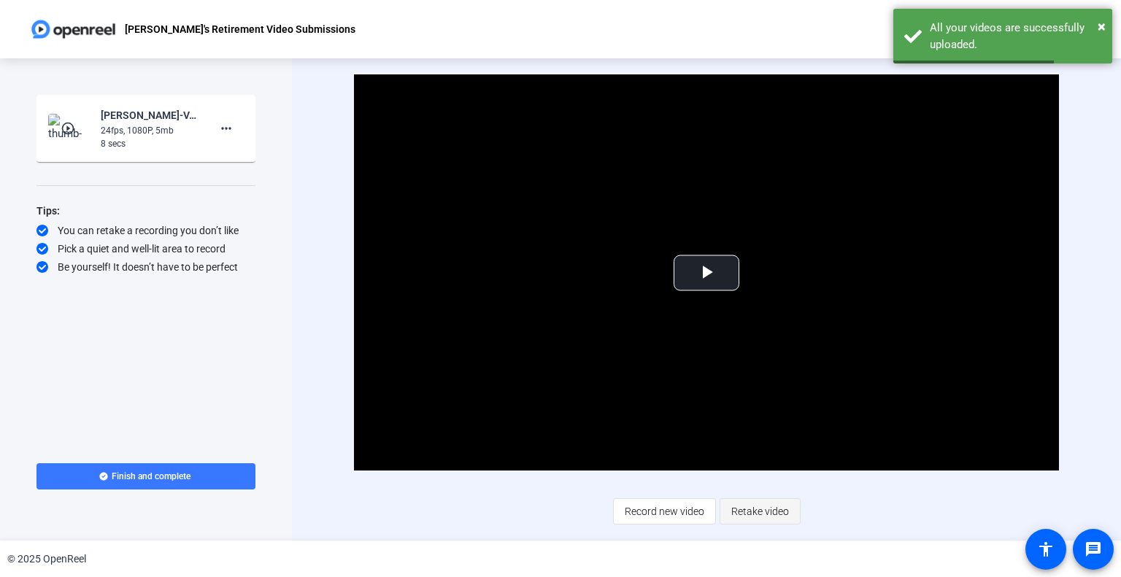
click at [757, 519] on span "Retake video" at bounding box center [760, 512] width 58 height 28
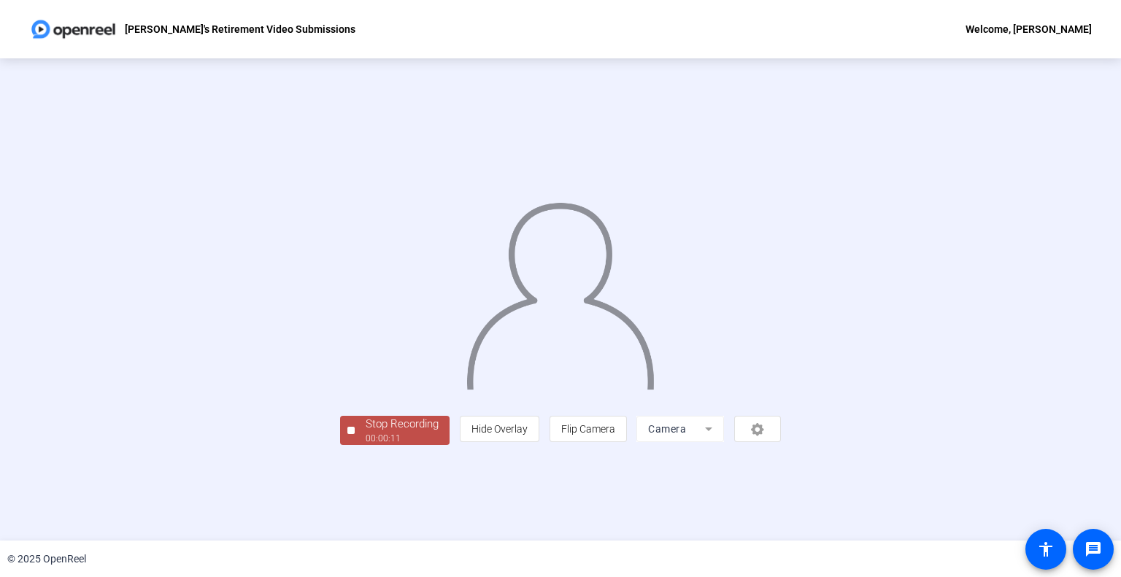
click at [355, 446] on span "Stop Recording 00:00:11" at bounding box center [402, 431] width 95 height 30
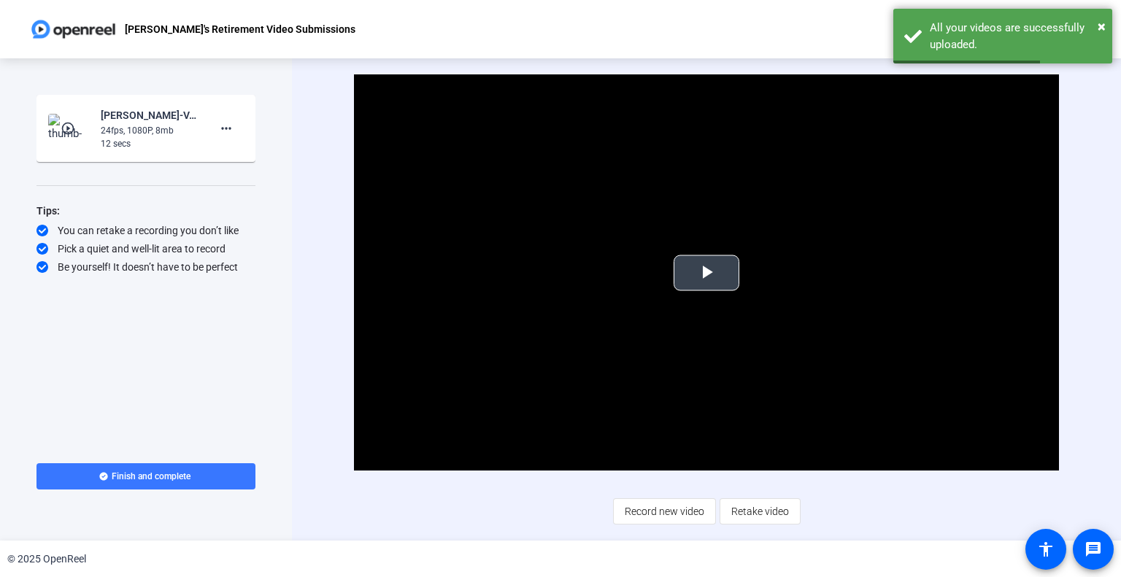
click at [706, 273] on span "Video Player" at bounding box center [706, 273] width 0 height 0
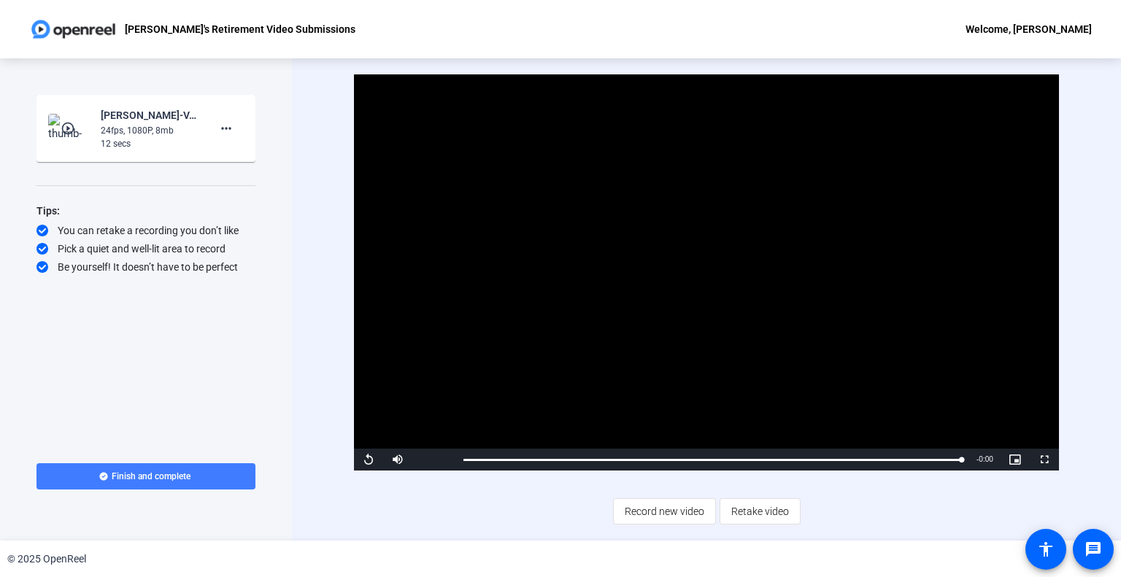
click at [184, 463] on span at bounding box center [145, 476] width 219 height 35
